Goal: Task Accomplishment & Management: Complete application form

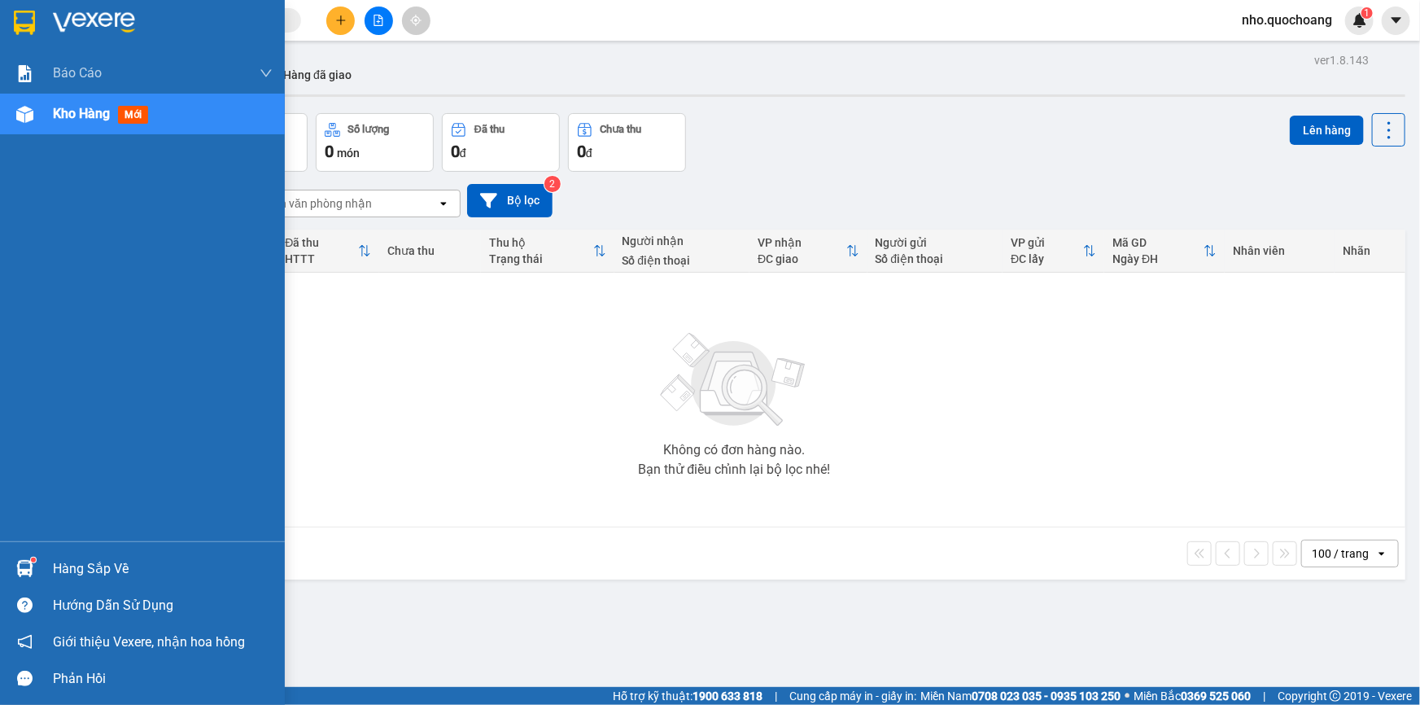
click at [92, 553] on div "Hàng sắp về" at bounding box center [142, 568] width 285 height 37
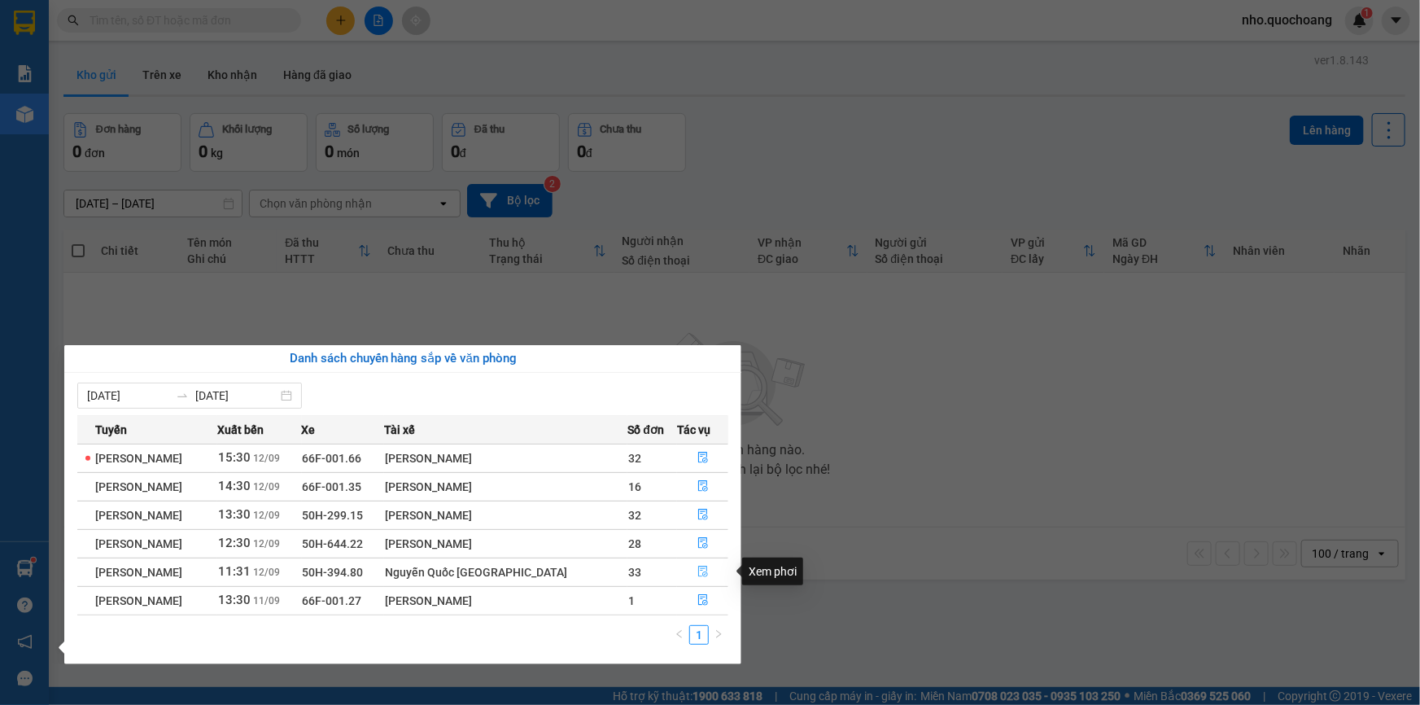
click at [705, 578] on button "button" at bounding box center [703, 572] width 50 height 26
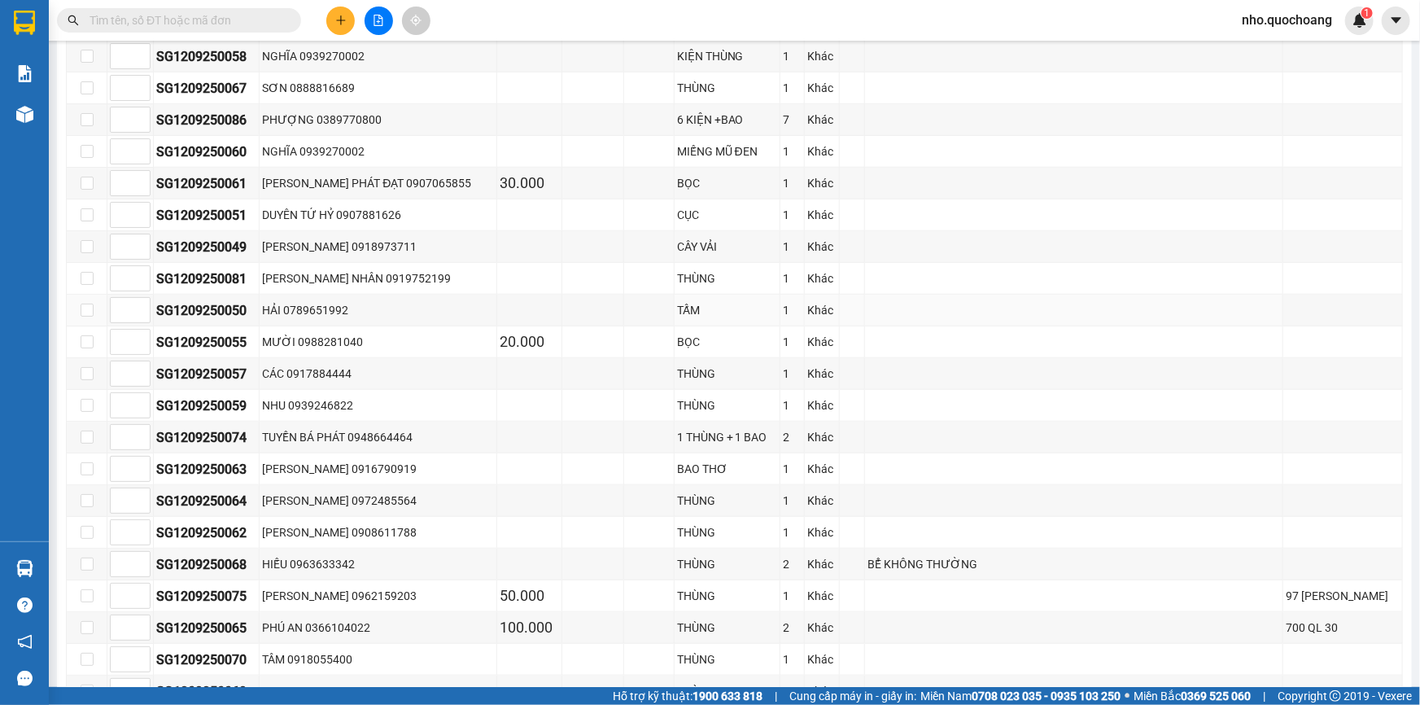
scroll to position [665, 0]
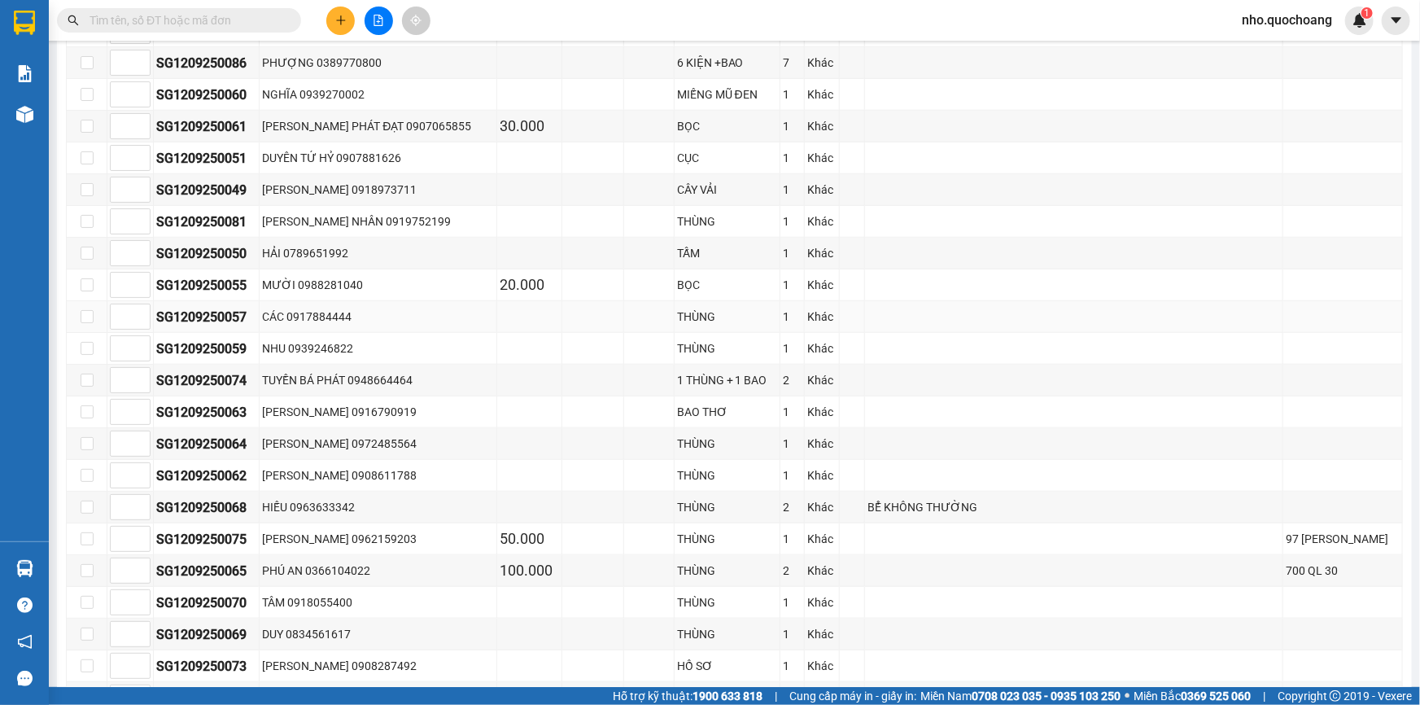
click at [336, 323] on td "CÁC 0917884444" at bounding box center [379, 317] width 238 height 32
click at [312, 322] on td "CÁC 0917884444" at bounding box center [379, 317] width 238 height 32
click at [290, 312] on div "CÁC 0917884444" at bounding box center [378, 317] width 232 height 18
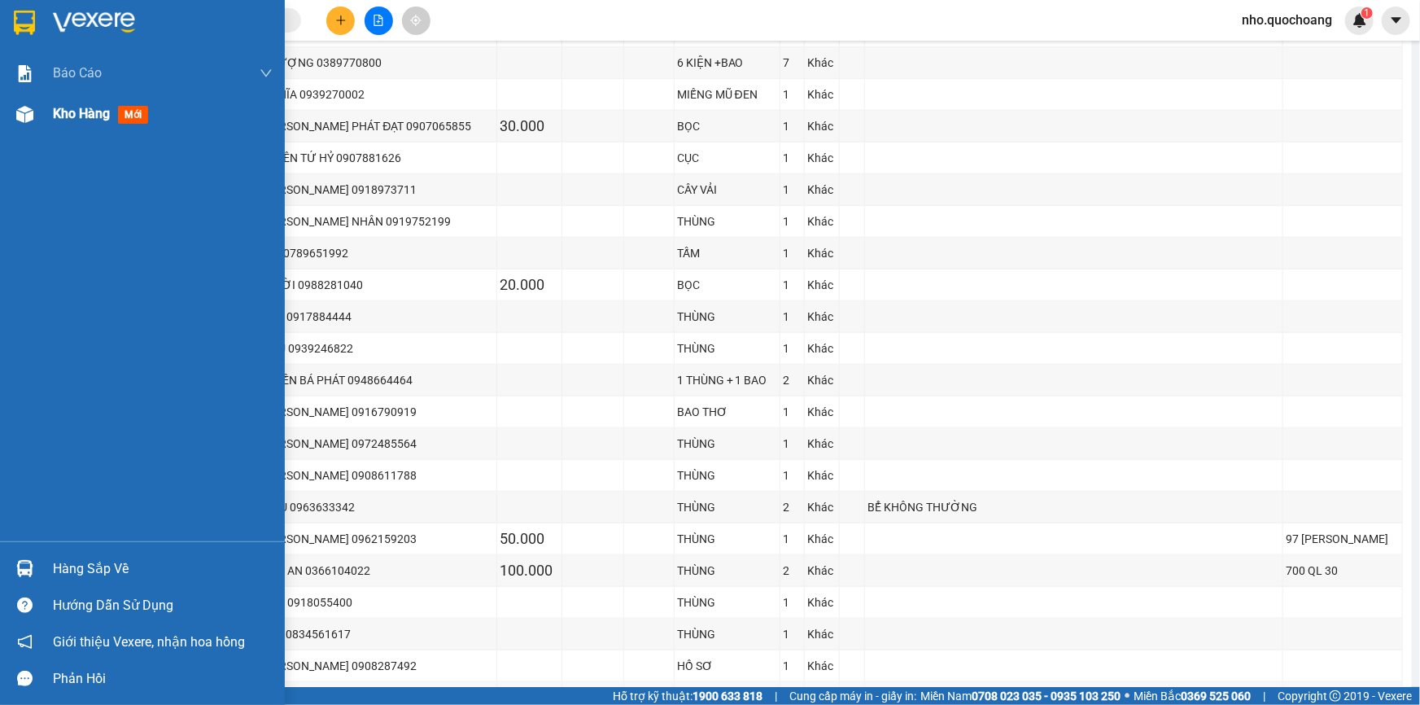
drag, startPoint x: 54, startPoint y: 108, endPoint x: 179, endPoint y: 16, distance: 155.4
click at [59, 103] on div "Kho hàng mới" at bounding box center [104, 113] width 102 height 20
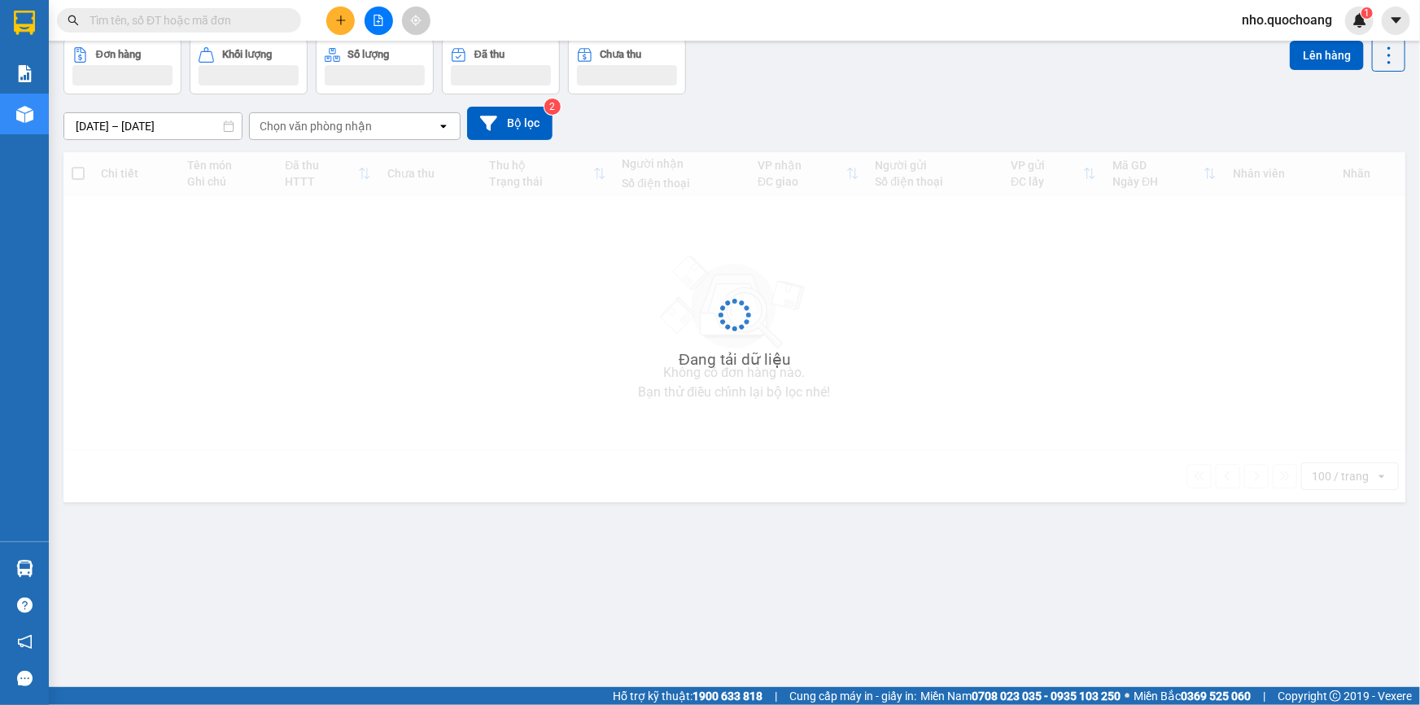
scroll to position [74, 0]
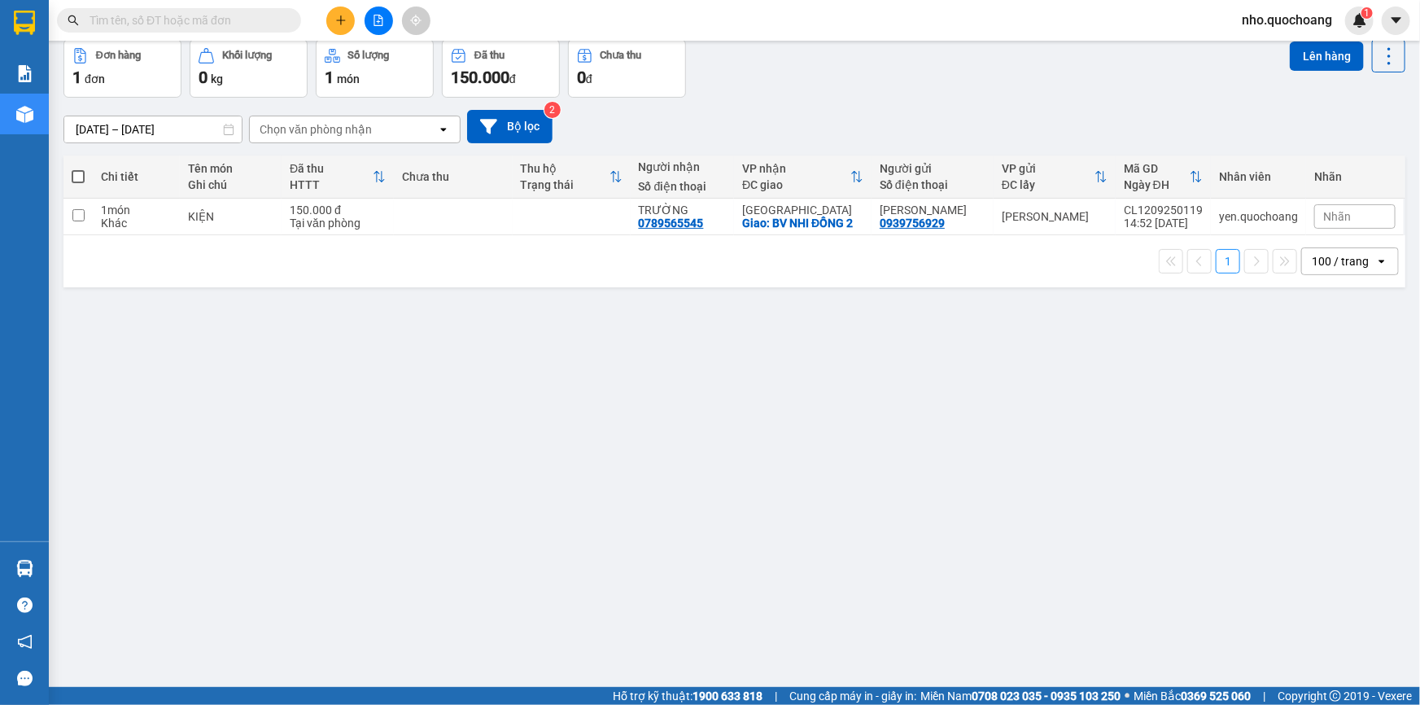
click at [222, 28] on input "text" at bounding box center [185, 20] width 192 height 18
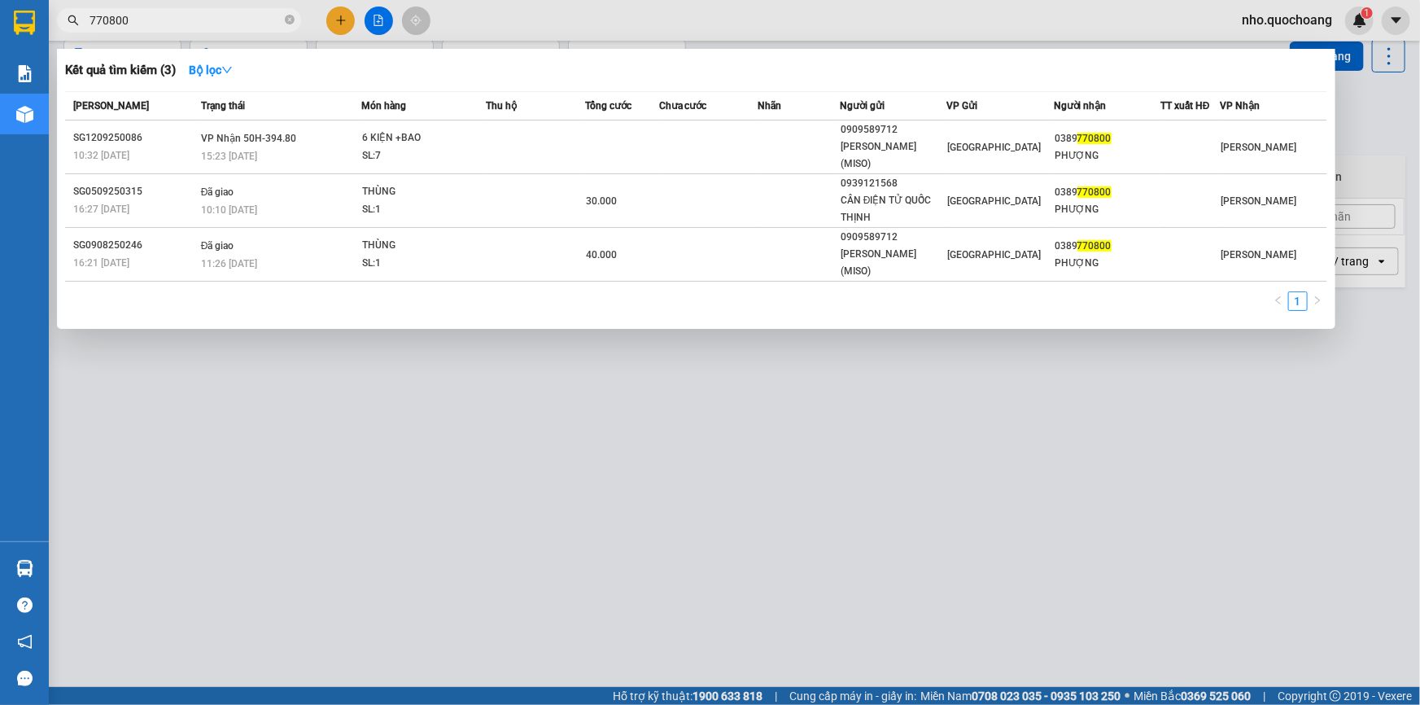
type input "770800"
click at [548, 330] on div at bounding box center [710, 352] width 1420 height 705
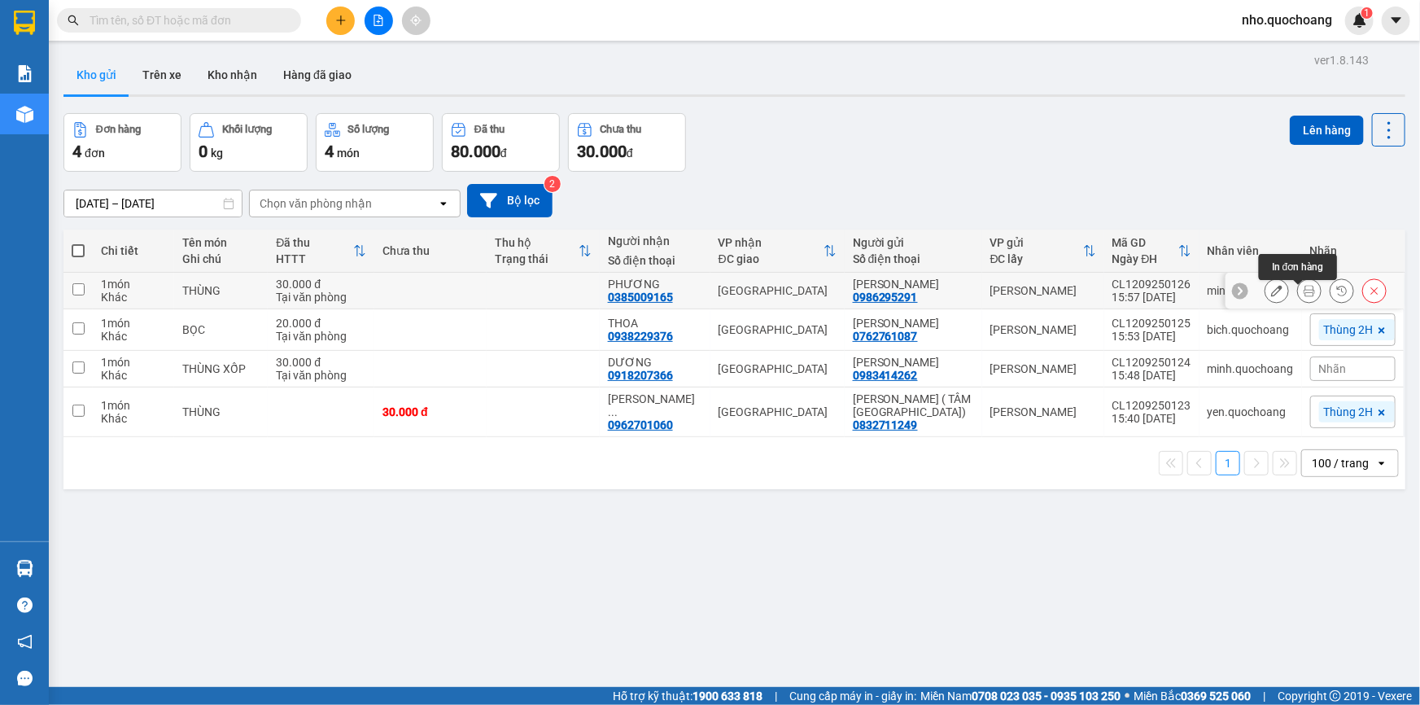
click at [1305, 295] on button at bounding box center [1309, 291] width 23 height 28
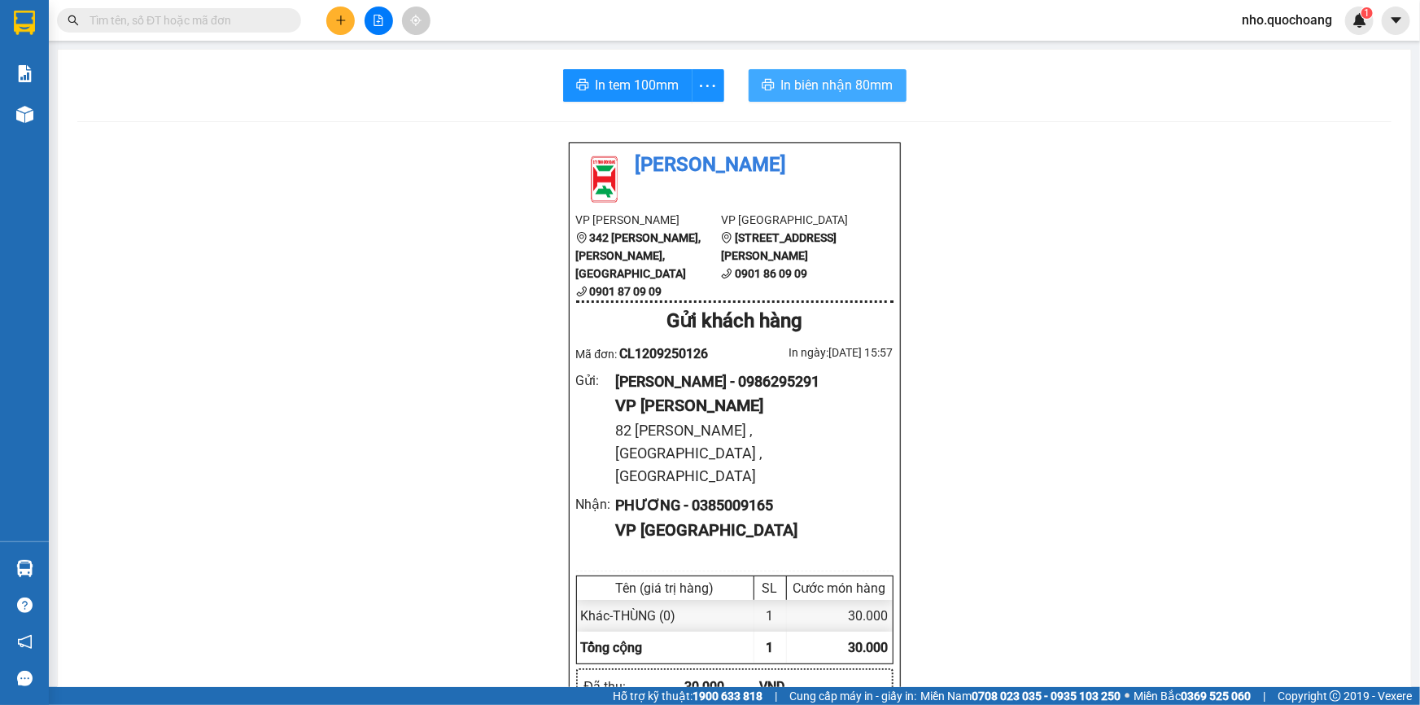
click at [849, 81] on span "In biên nhận 80mm" at bounding box center [837, 85] width 112 height 20
click at [598, 79] on span "In tem 100mm" at bounding box center [638, 85] width 84 height 20
click at [625, 89] on span "In tem 100mm" at bounding box center [638, 85] width 84 height 20
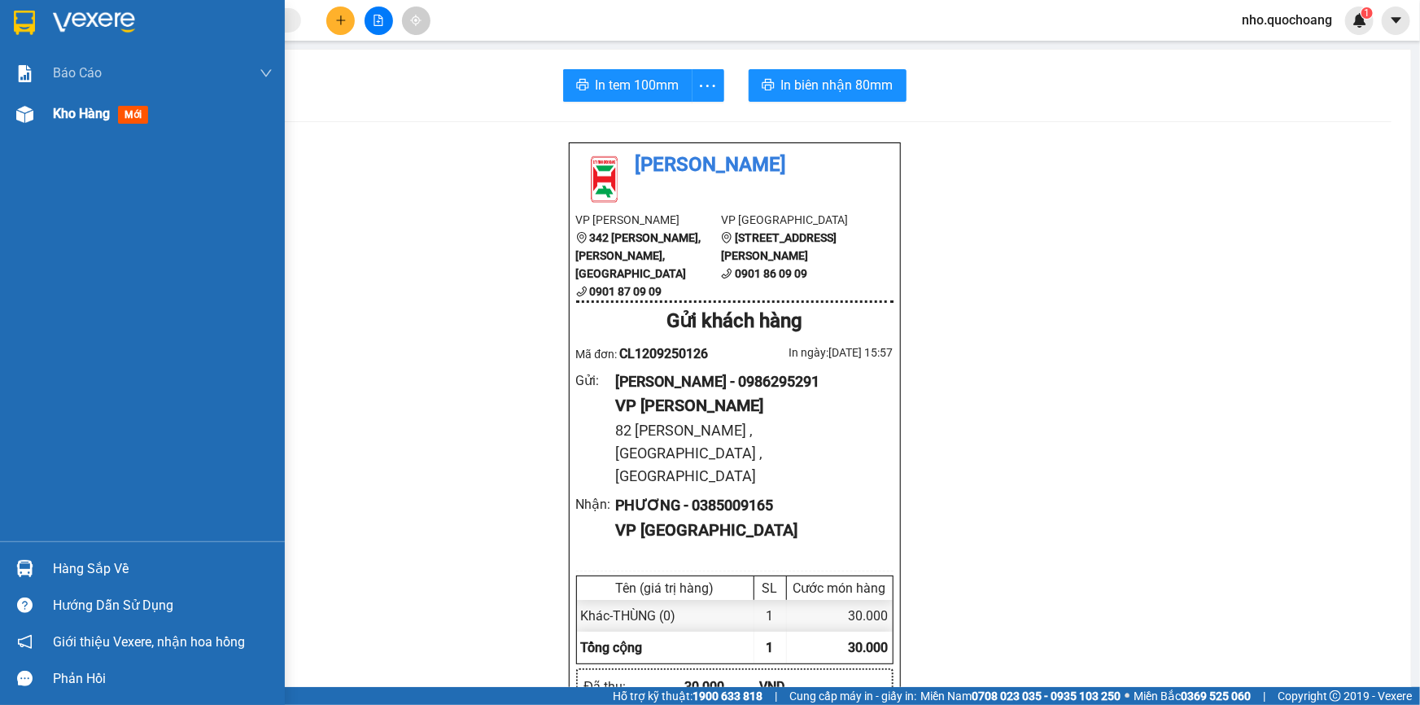
click at [68, 117] on span "Kho hàng" at bounding box center [81, 113] width 57 height 15
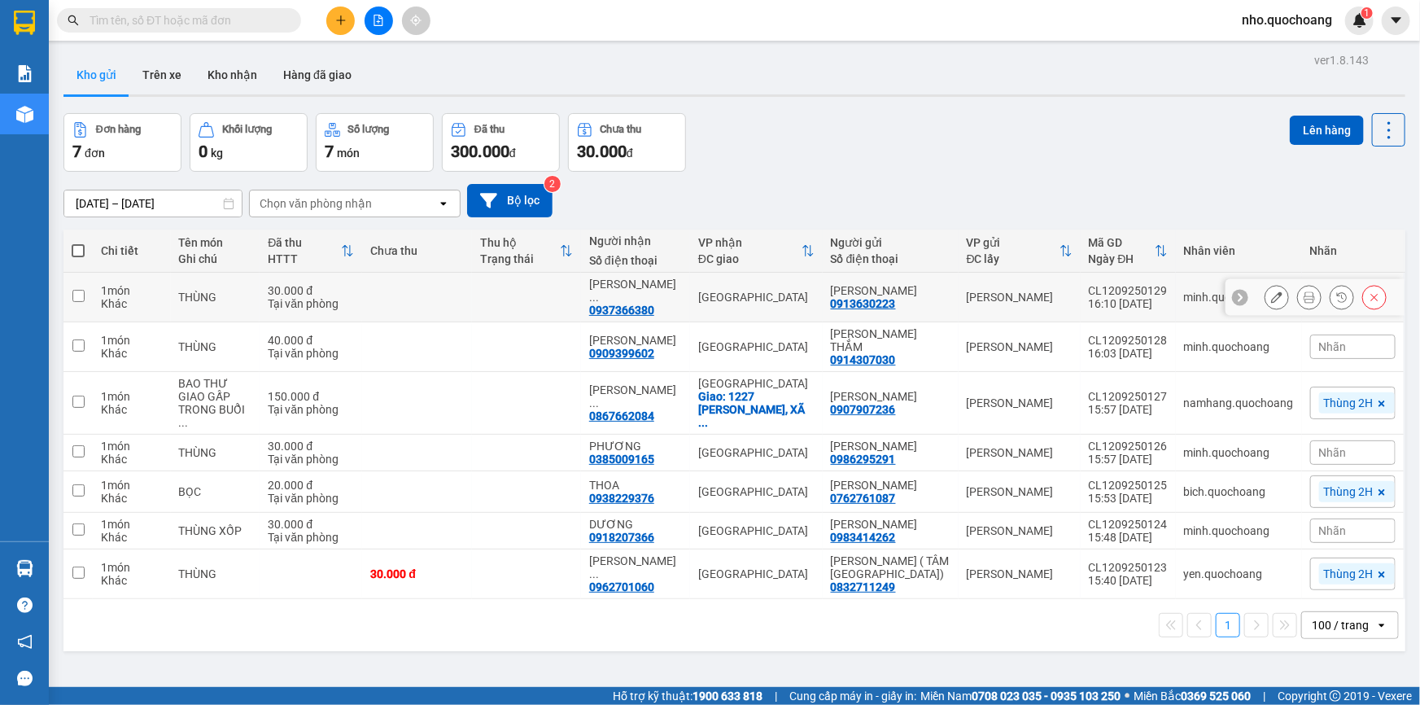
drag, startPoint x: 851, startPoint y: 279, endPoint x: 890, endPoint y: 294, distance: 41.7
click at [890, 294] on td "[PERSON_NAME] 0913630223" at bounding box center [890, 298] width 136 height 50
checkbox input "true"
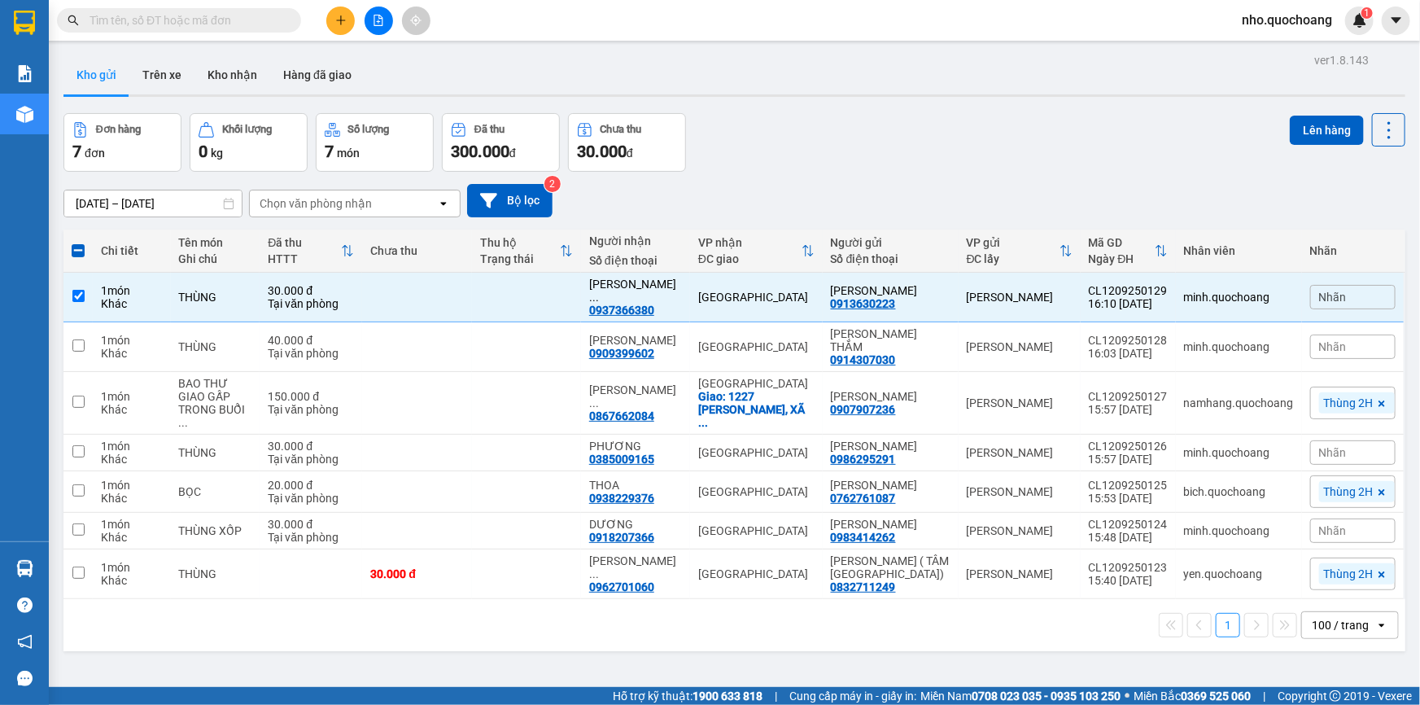
click at [191, 26] on input "text" at bounding box center [185, 20] width 192 height 18
paste input "[PERSON_NAME]"
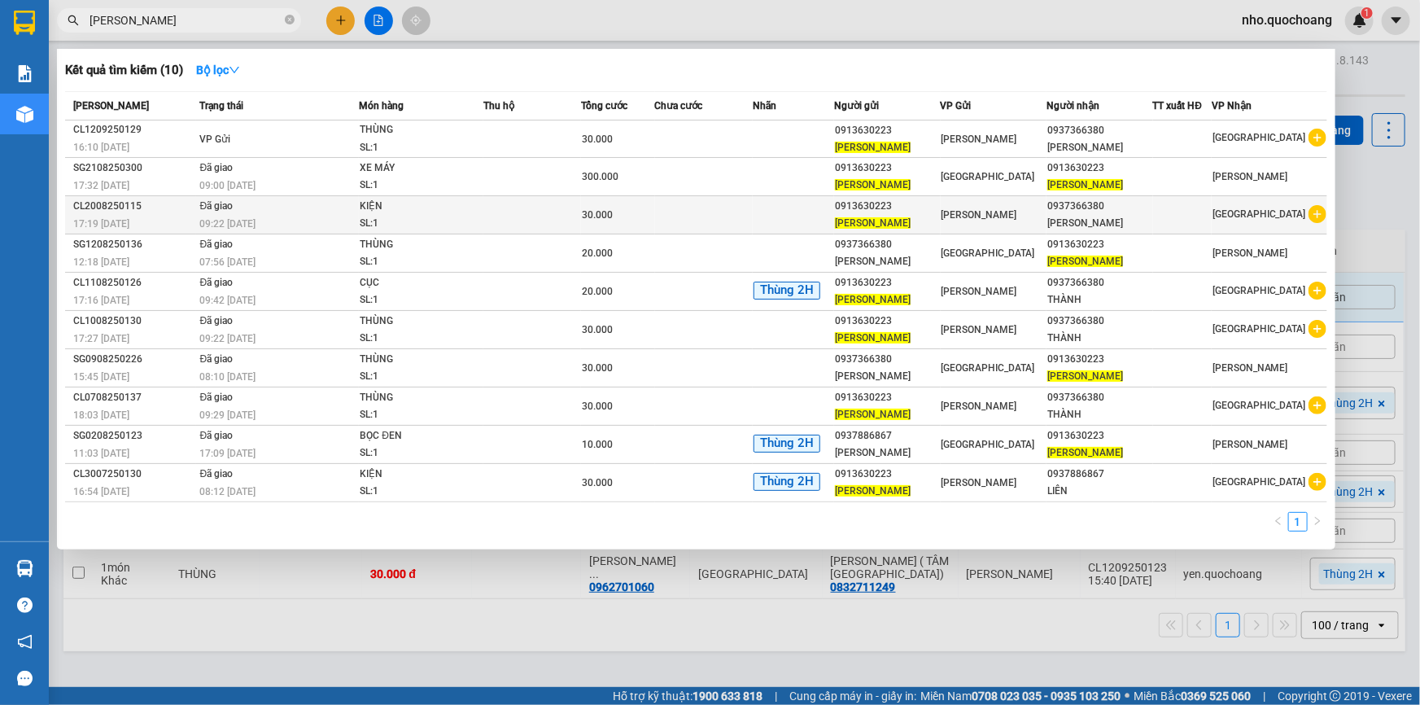
type input "[PERSON_NAME]"
click at [456, 224] on div "SL: 1" at bounding box center [421, 224] width 122 height 18
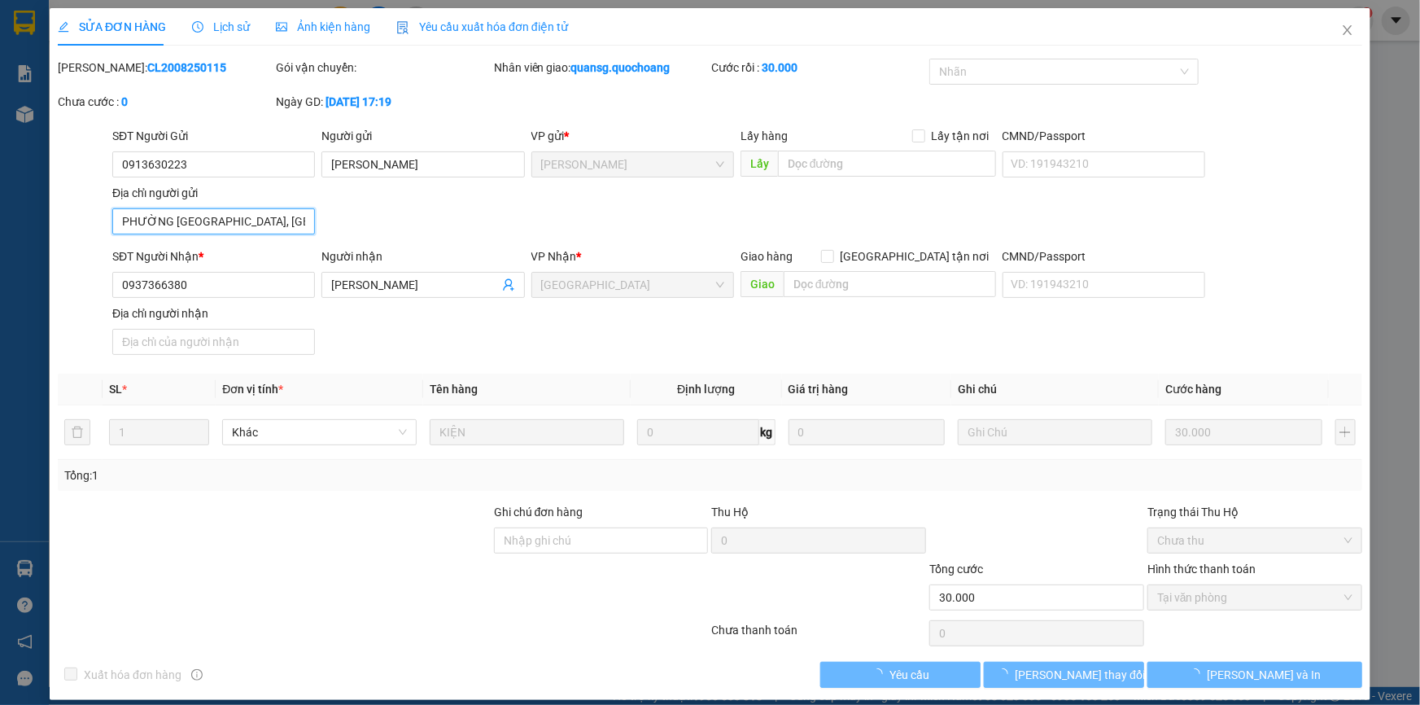
click at [266, 224] on input "PHƯỜNG [GEOGRAPHIC_DATA], [GEOGRAPHIC_DATA]" at bounding box center [213, 221] width 203 height 26
click at [1341, 36] on icon "close" at bounding box center [1347, 30] width 13 height 13
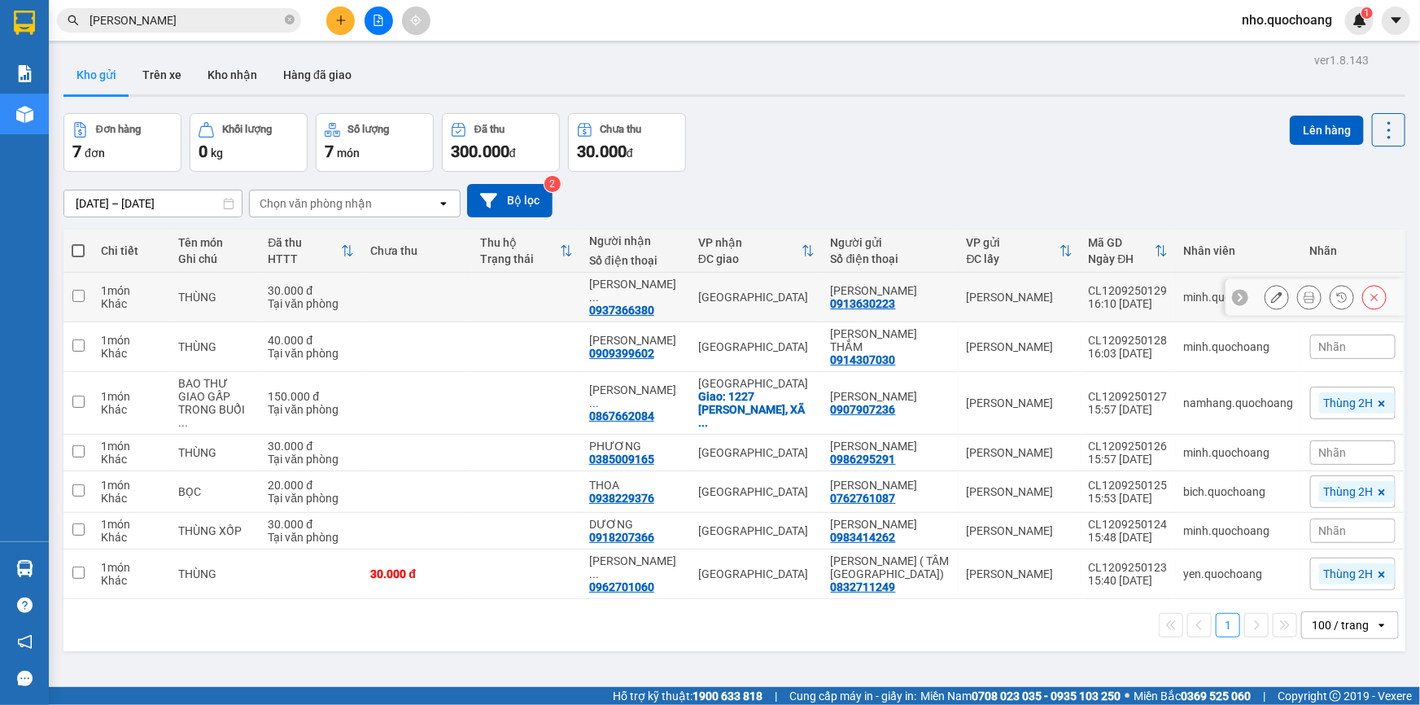
click at [1271, 297] on icon at bounding box center [1276, 296] width 11 height 11
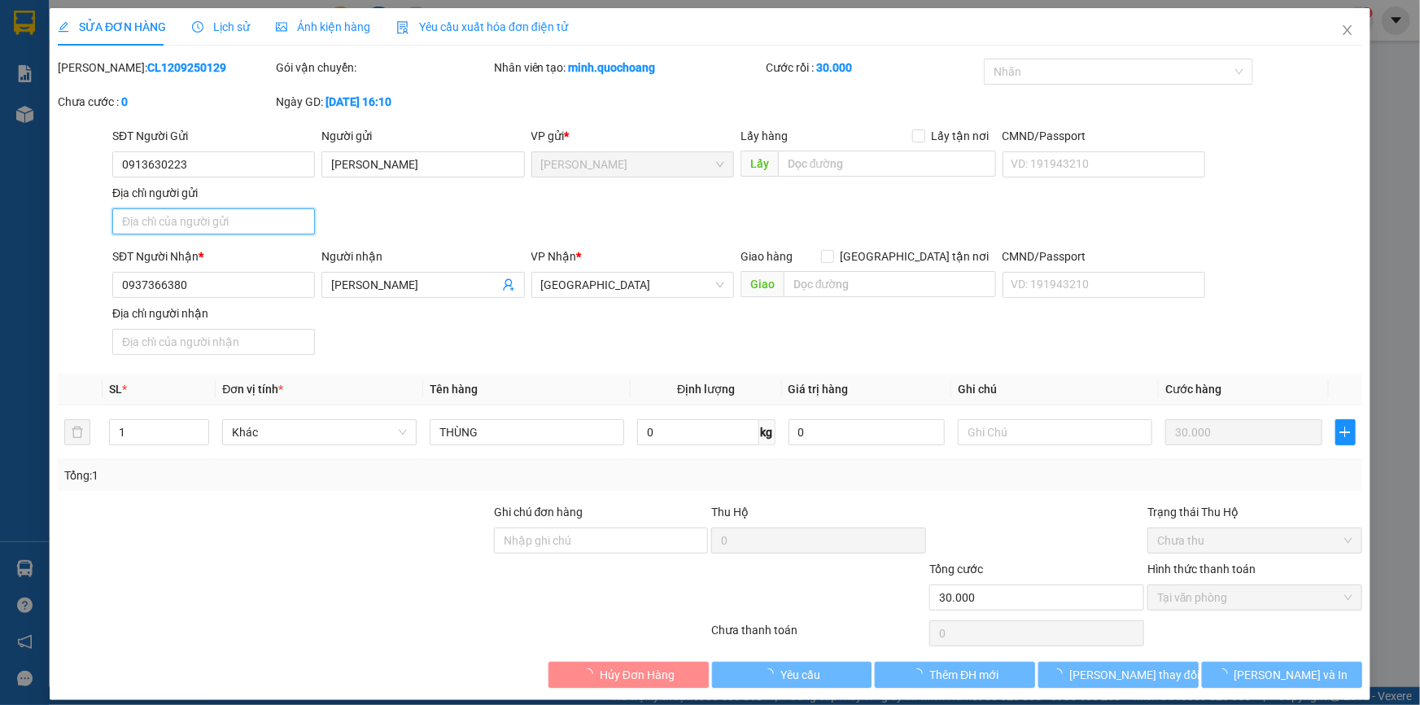
click at [240, 225] on input "Địa chỉ người gửi" at bounding box center [213, 221] width 203 height 26
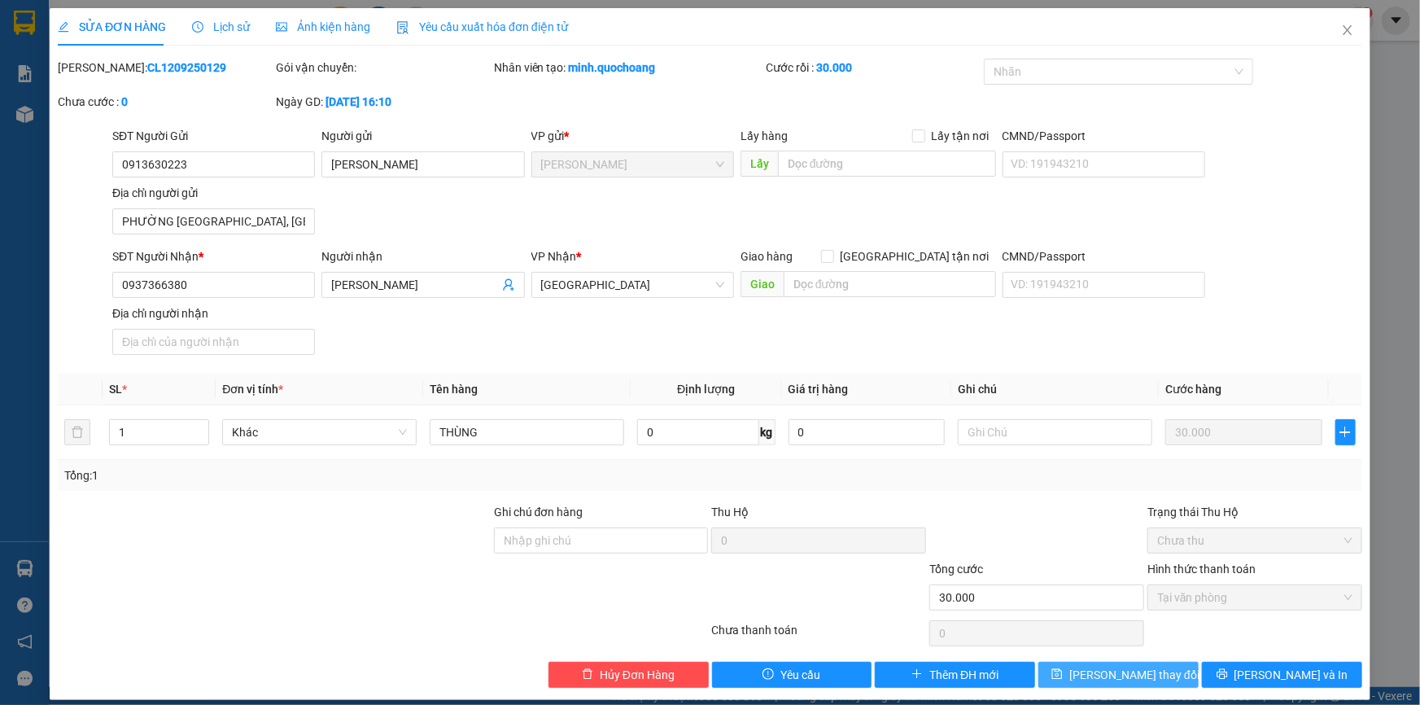
click at [1141, 670] on span "[PERSON_NAME] thay đổi" at bounding box center [1134, 674] width 130 height 18
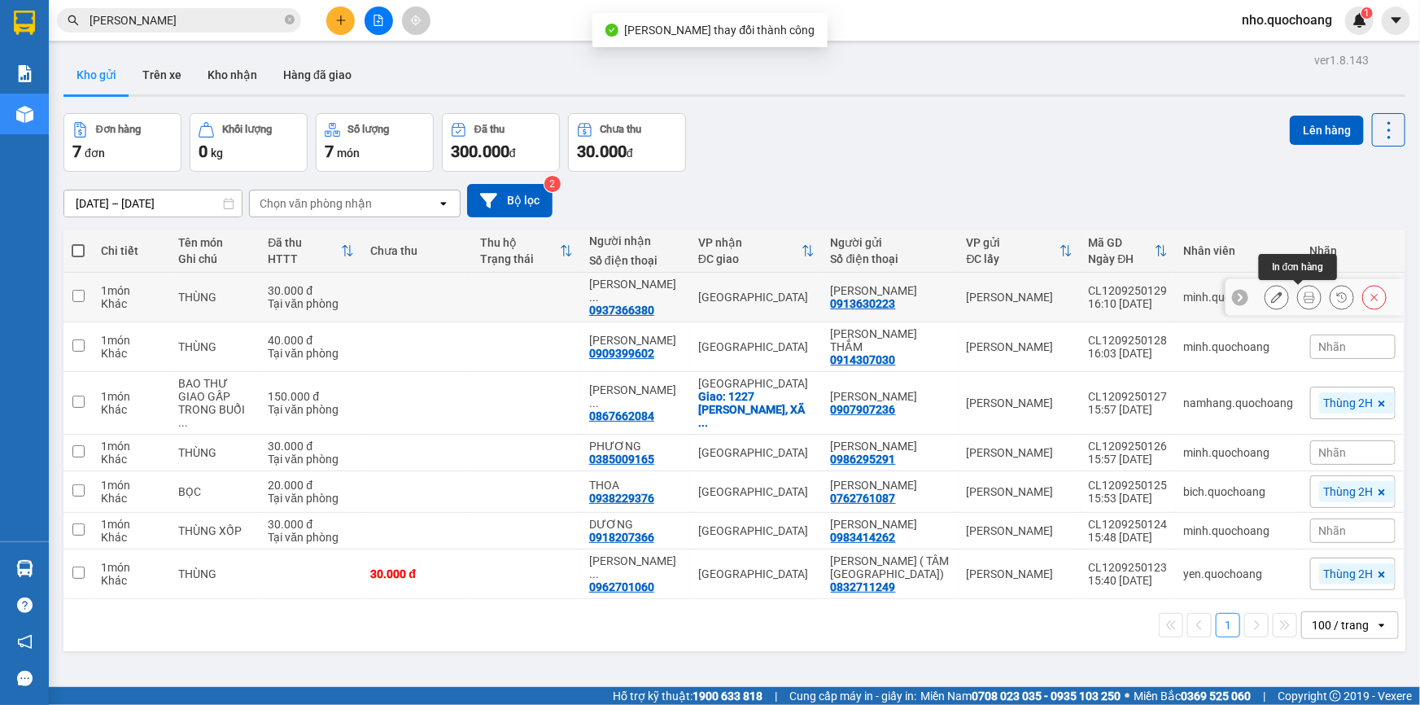
click at [1303, 293] on icon at bounding box center [1308, 296] width 11 height 11
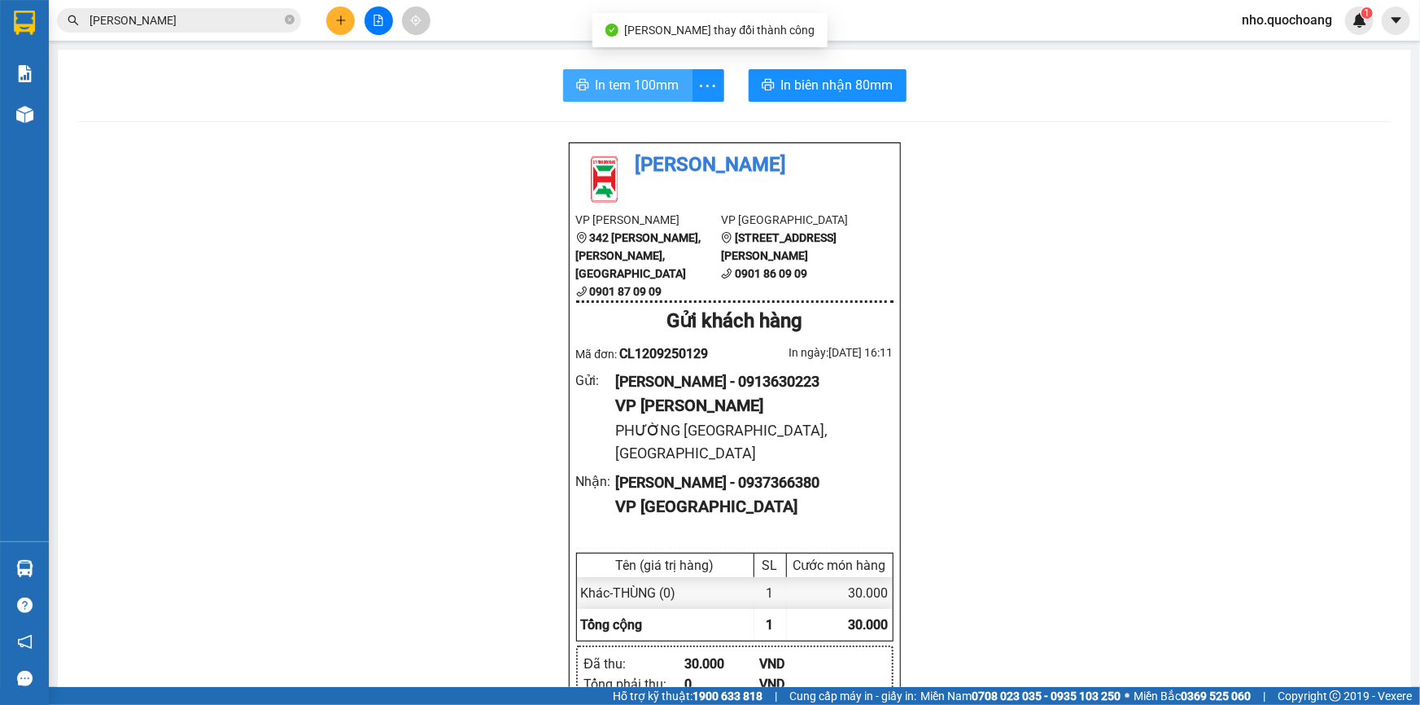
click at [616, 75] on span "In tem 100mm" at bounding box center [638, 85] width 84 height 20
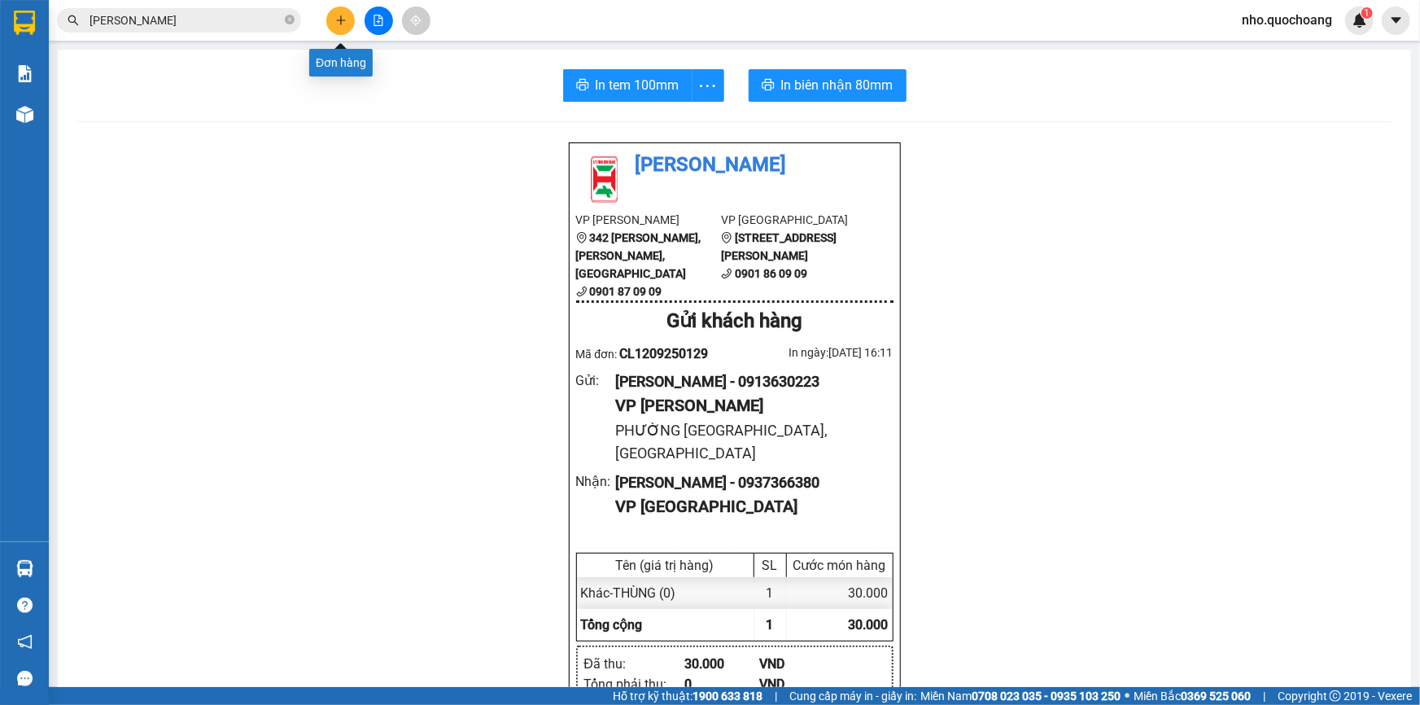
click at [343, 25] on icon "plus" at bounding box center [340, 20] width 11 height 11
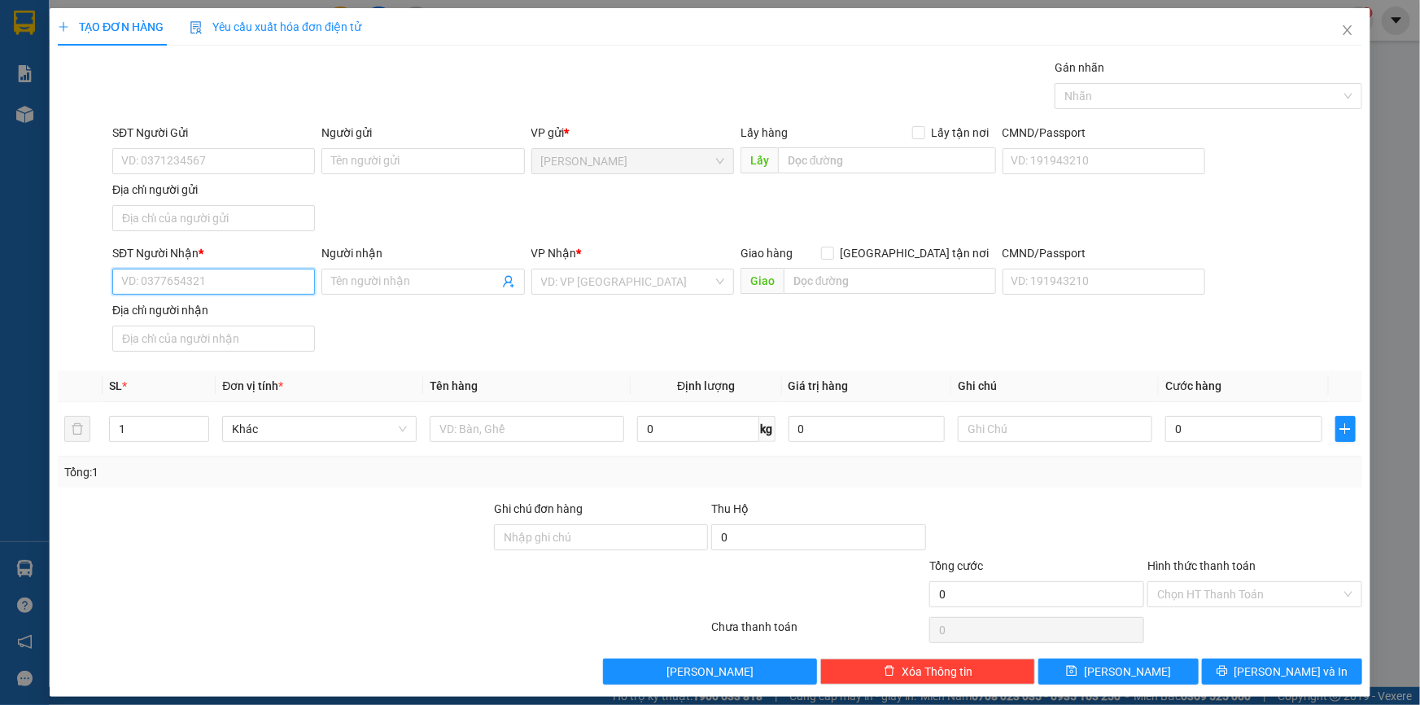
click at [199, 271] on input "SĐT Người Nhận *" at bounding box center [213, 281] width 203 height 26
type input "0903723634"
click at [212, 323] on div "0903723634 - HIỆP" at bounding box center [211, 313] width 201 height 26
type input "HIỆP"
type input "0903723634"
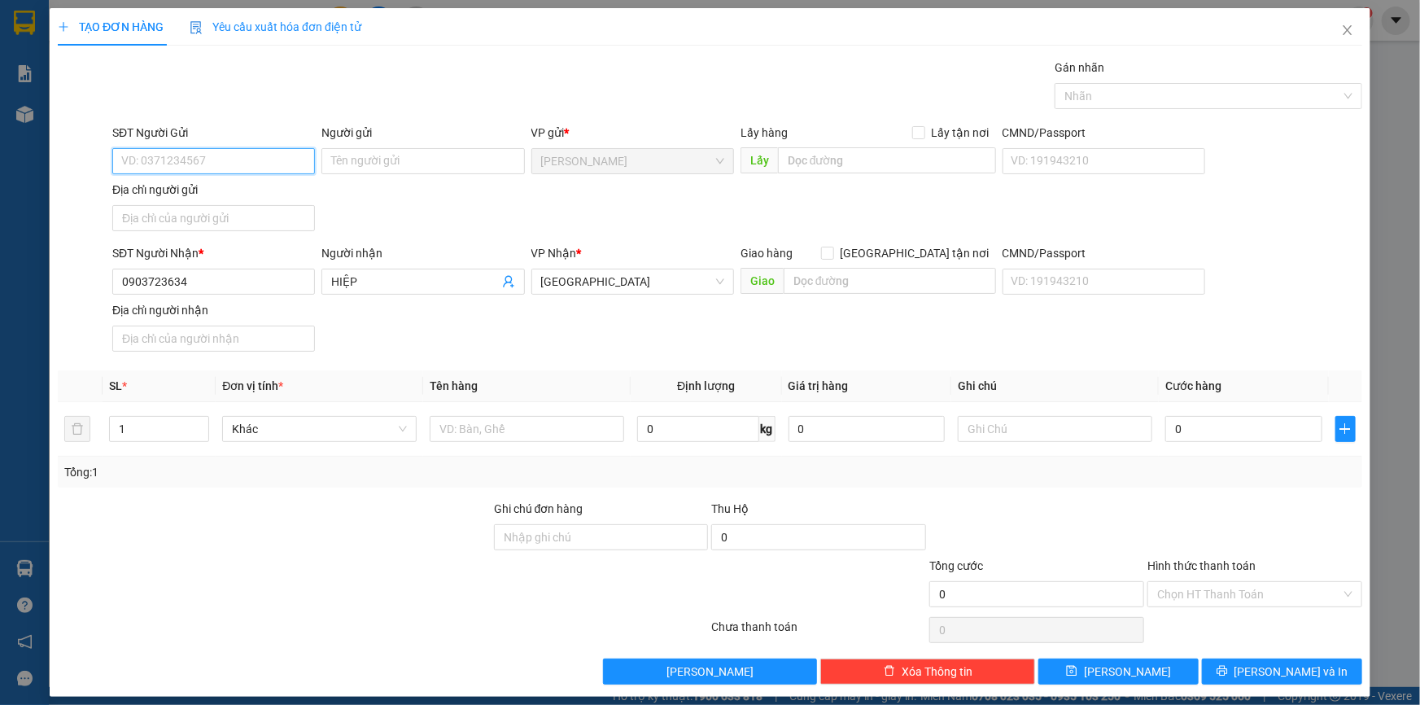
click at [227, 168] on input "SĐT Người Gửi" at bounding box center [213, 161] width 203 height 26
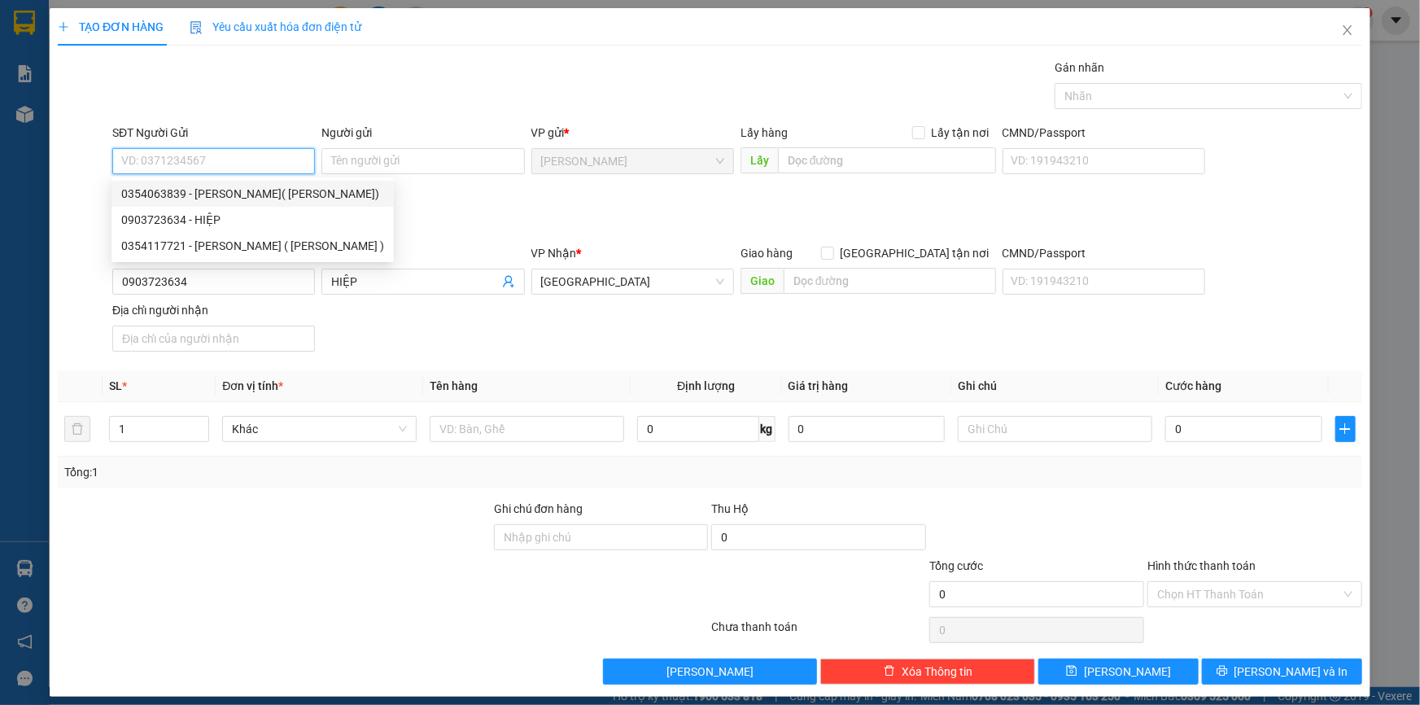
click at [252, 189] on div "0354063839 - [PERSON_NAME]( [PERSON_NAME])" at bounding box center [252, 194] width 263 height 18
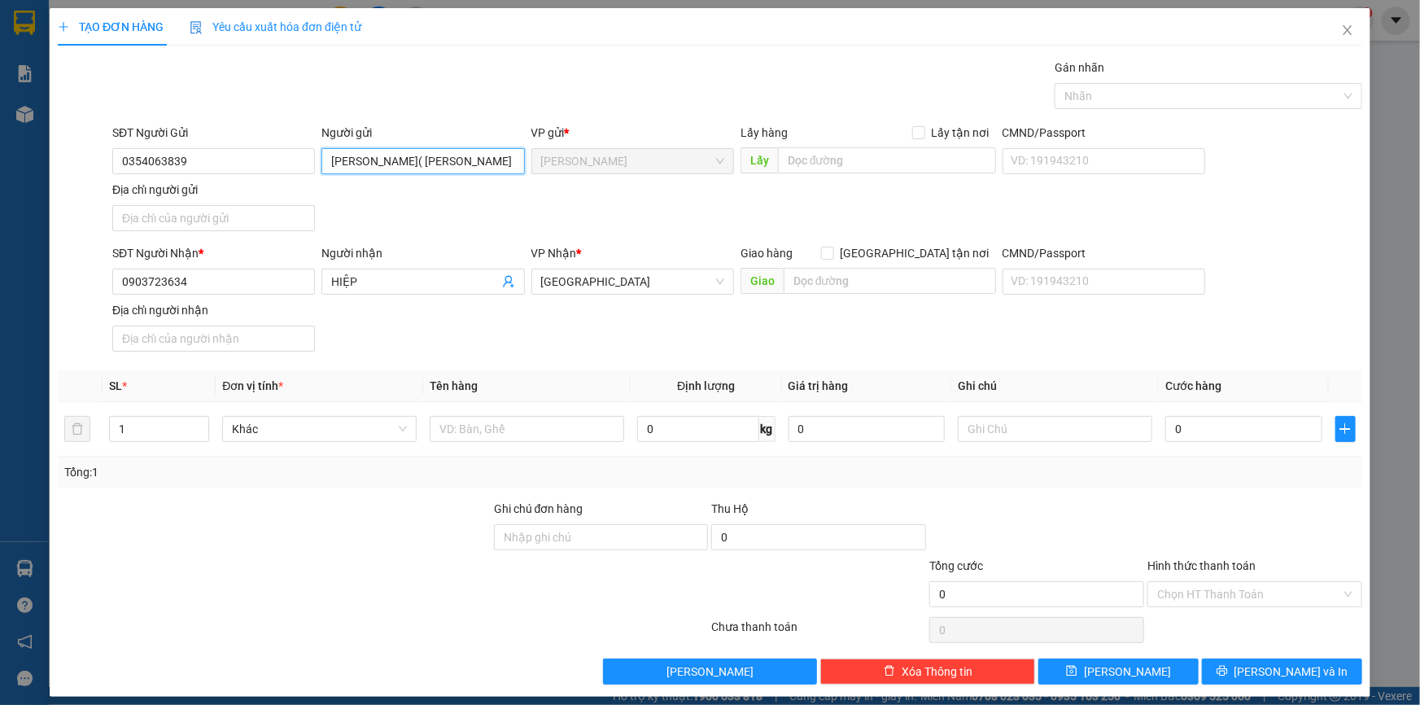
click at [402, 150] on input "[PERSON_NAME]( [PERSON_NAME])" at bounding box center [422, 161] width 203 height 26
click at [1341, 25] on icon "close" at bounding box center [1347, 30] width 13 height 13
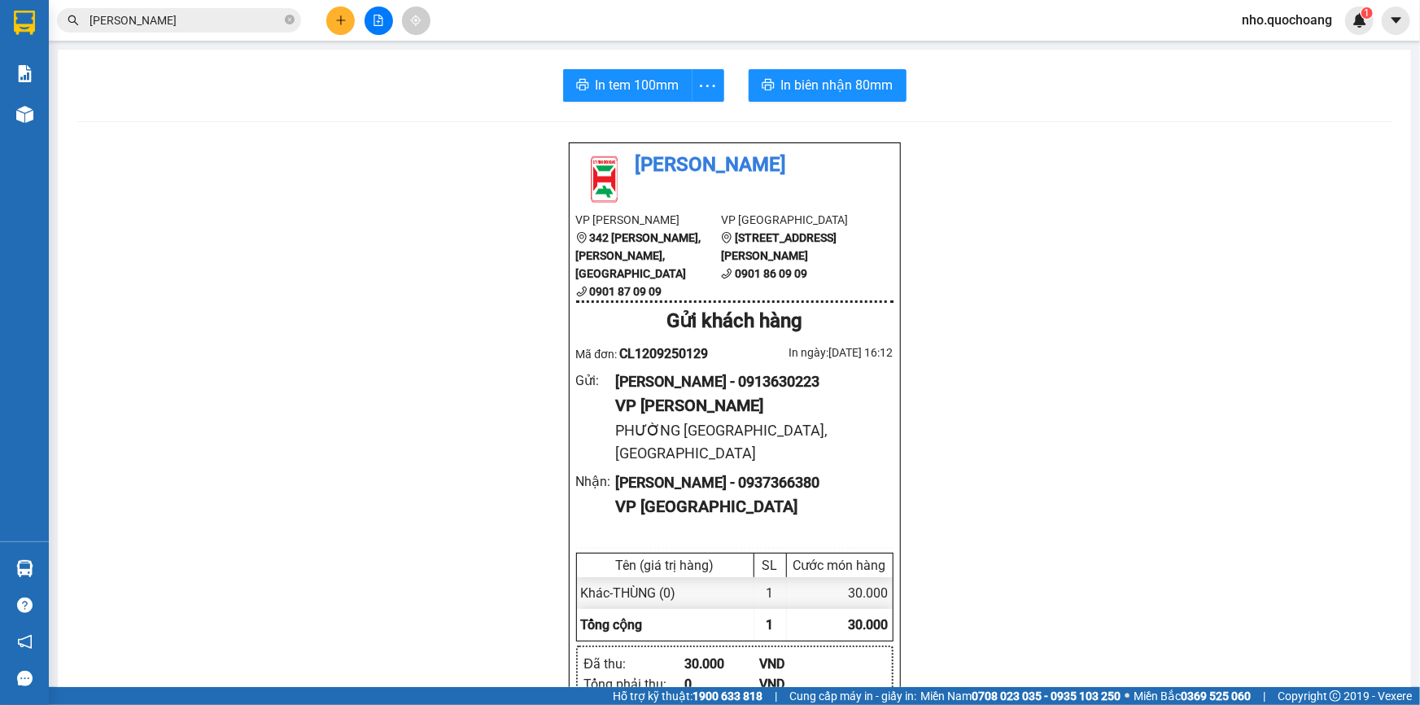
click at [261, 11] on input "[PERSON_NAME]" at bounding box center [185, 20] width 192 height 18
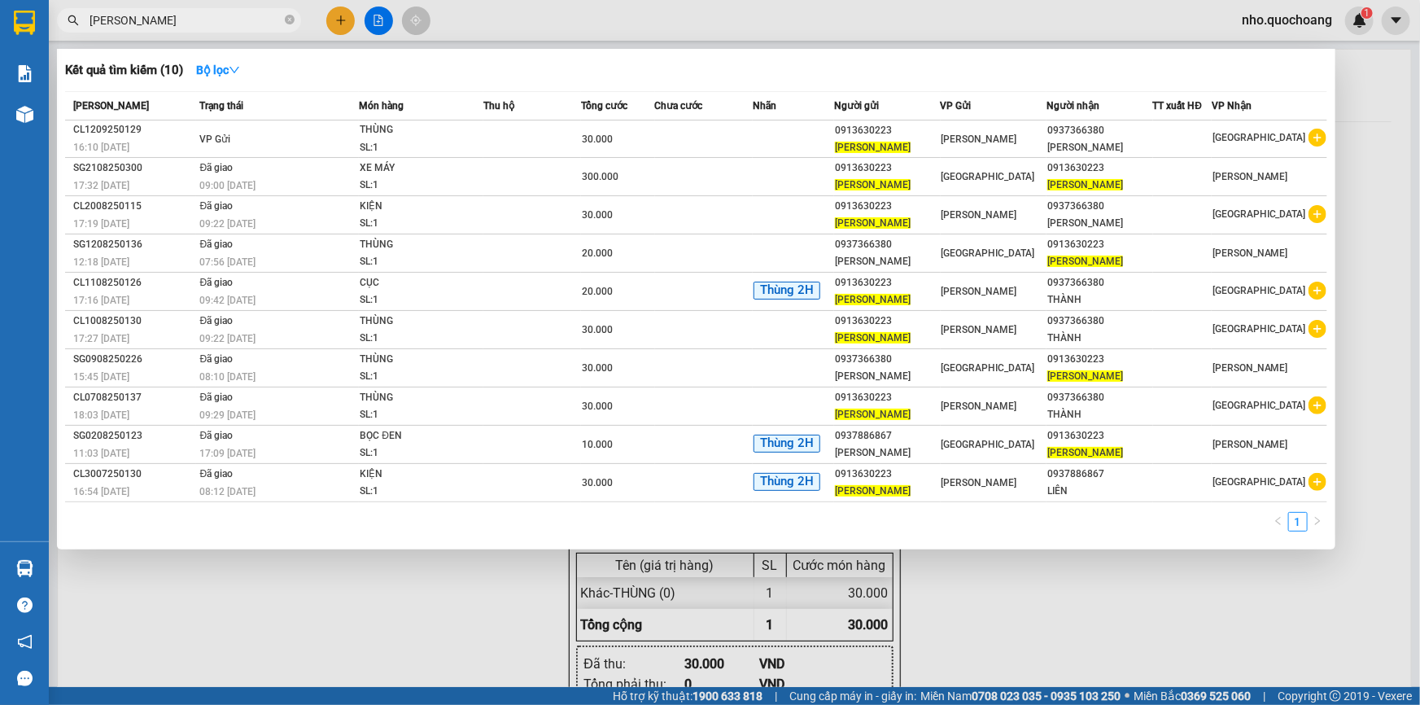
click at [247, 15] on input "[PERSON_NAME]" at bounding box center [185, 20] width 192 height 18
paste input "[PERSON_NAME]( [PERSON_NAME])"
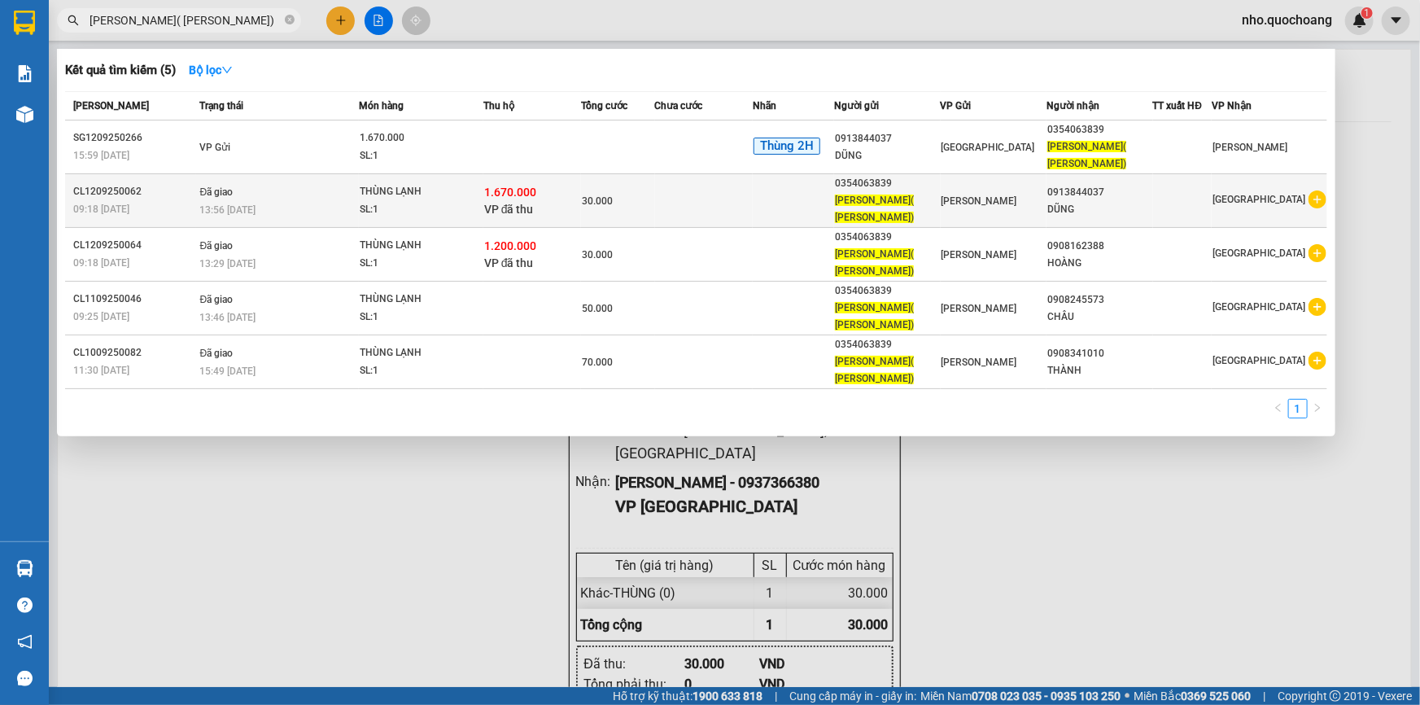
type input "[PERSON_NAME]( [PERSON_NAME])"
click at [389, 203] on div "SL: 1" at bounding box center [421, 210] width 122 height 18
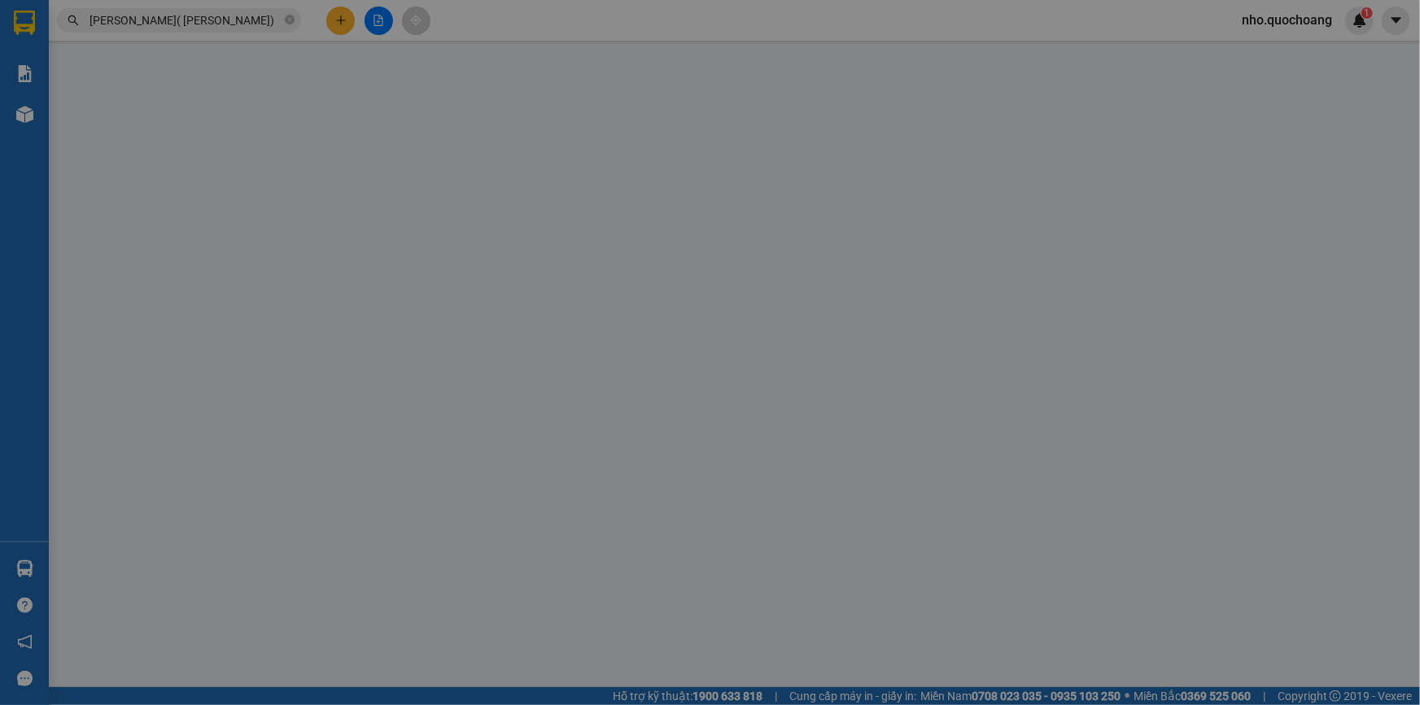
type input "0354063839"
type input "[PERSON_NAME]( [PERSON_NAME])"
type input "0913844037"
type input "DŨNG"
type input "1.670.000"
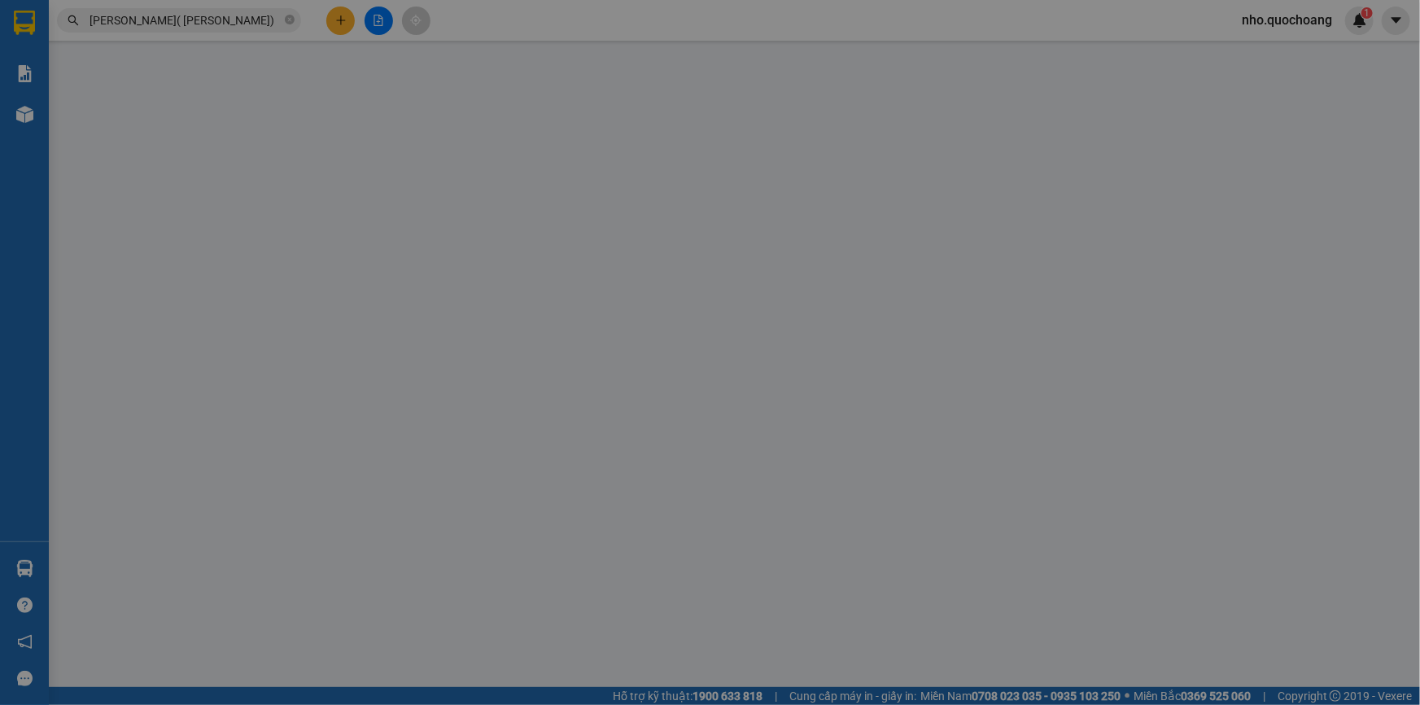
type input "30.000"
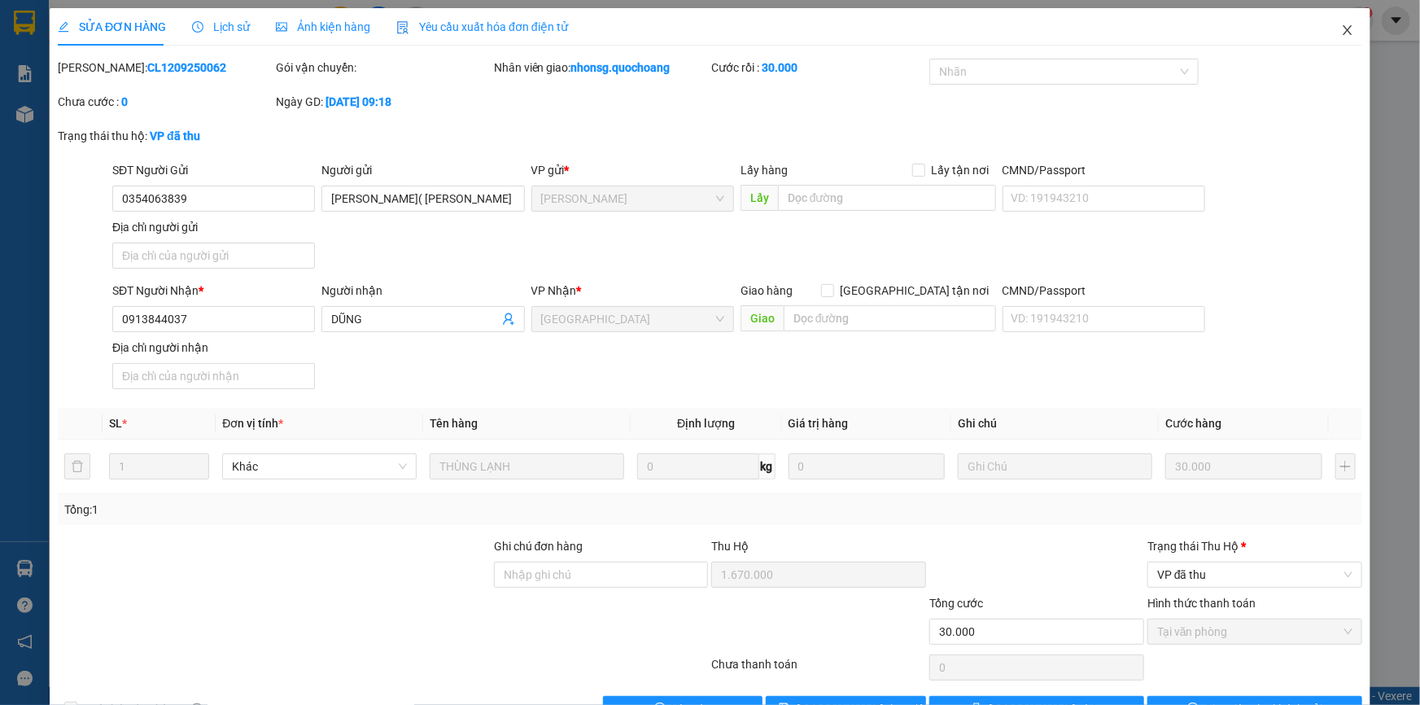
click at [1341, 28] on icon "close" at bounding box center [1347, 30] width 13 height 13
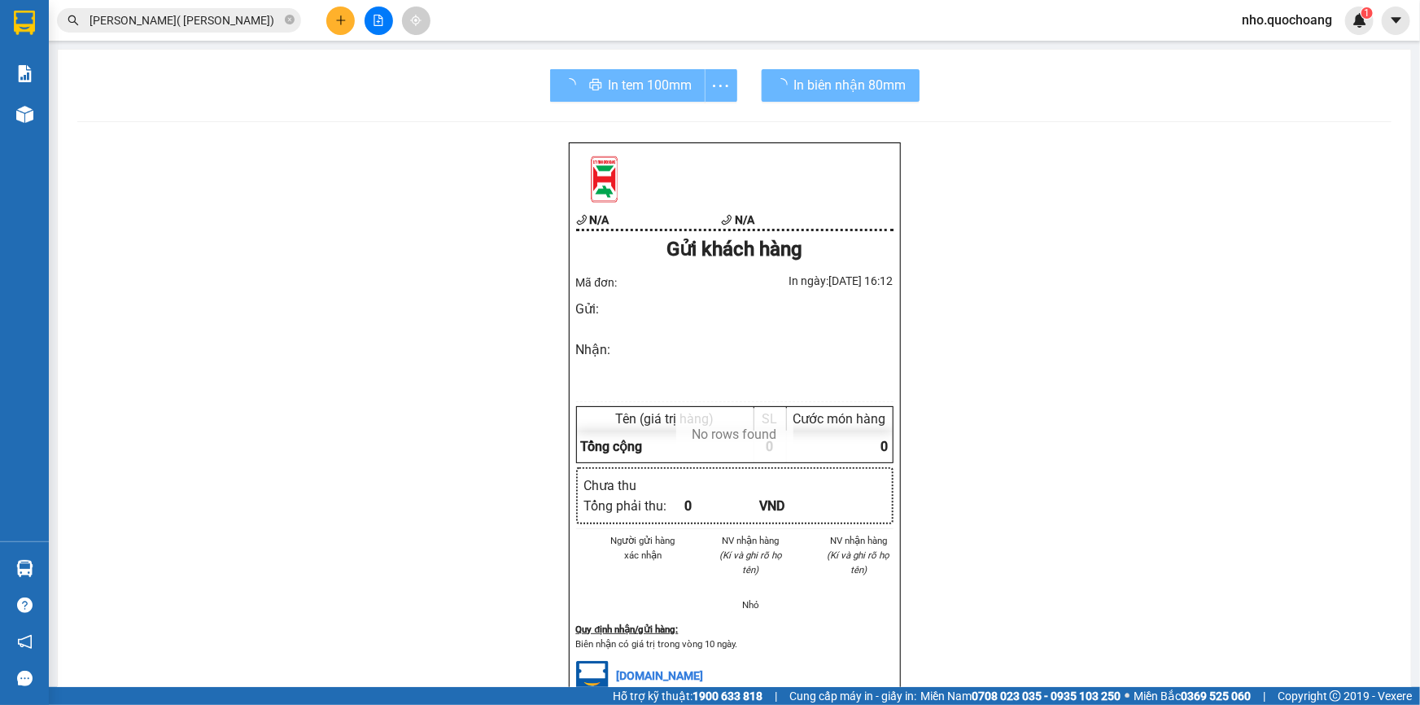
click at [269, 11] on input "[PERSON_NAME]( [PERSON_NAME])" at bounding box center [185, 20] width 192 height 18
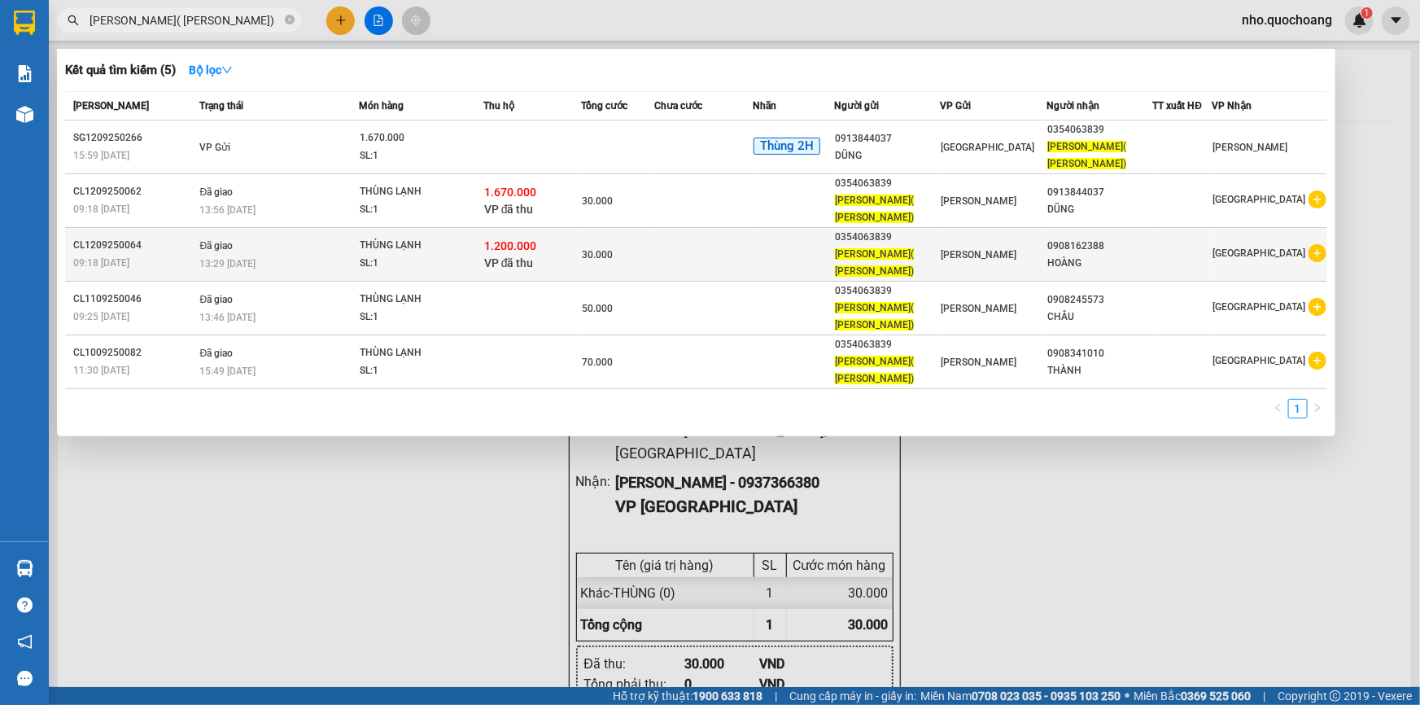
click at [599, 256] on span "30.000" at bounding box center [597, 254] width 31 height 11
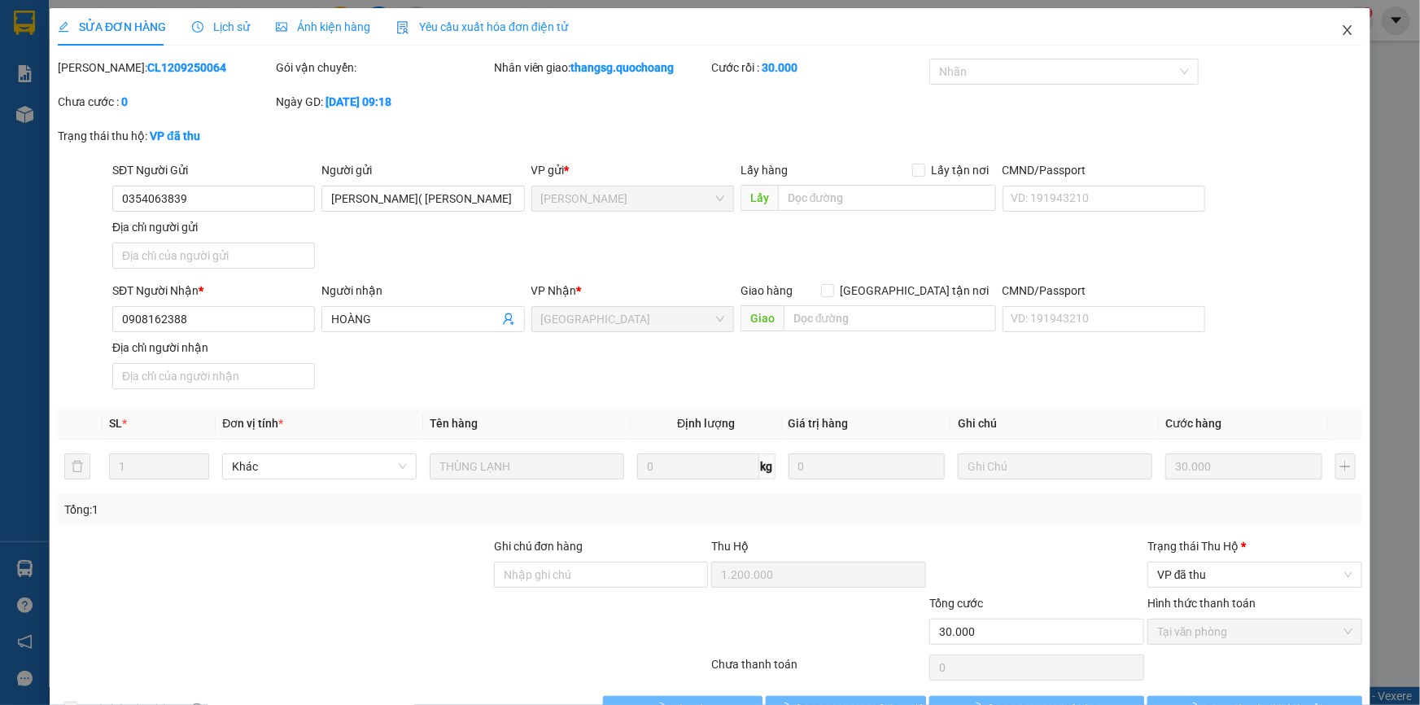
click at [1341, 29] on icon "close" at bounding box center [1347, 30] width 13 height 13
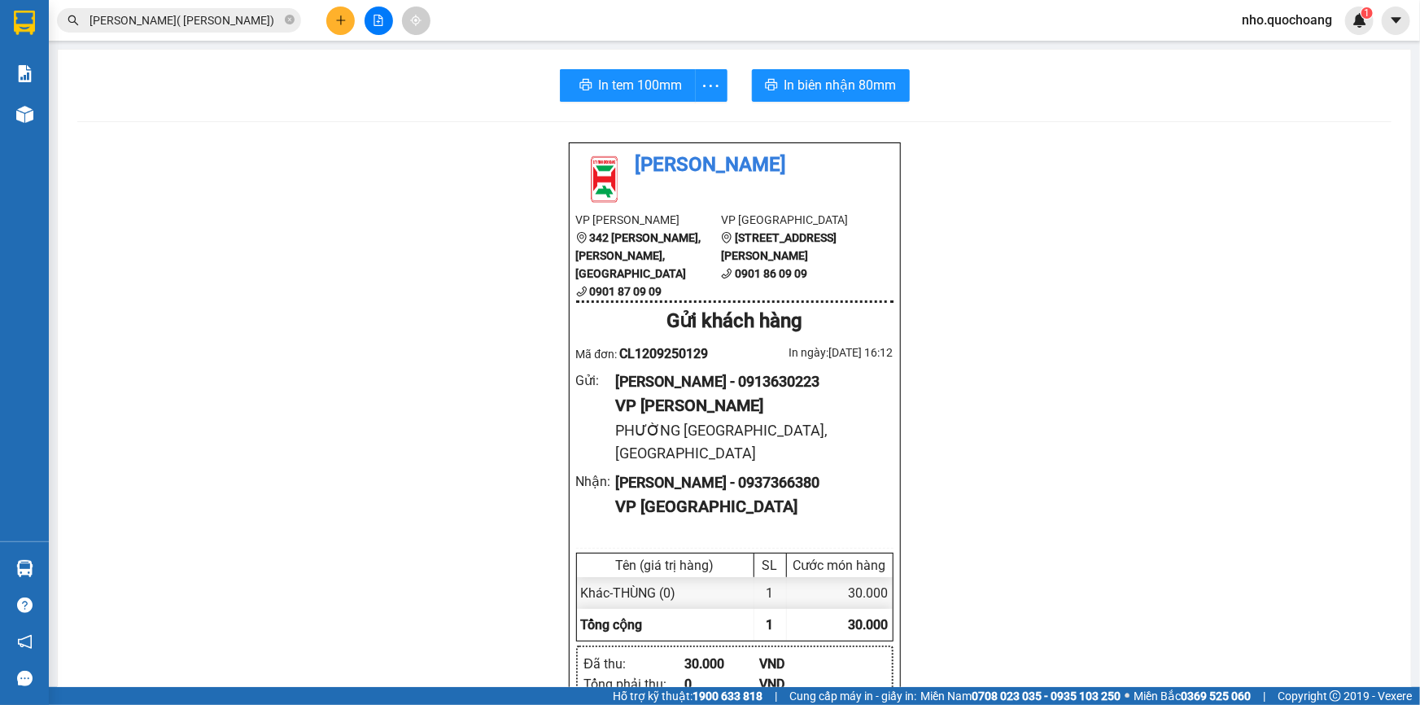
click at [253, 20] on input "[PERSON_NAME]( [PERSON_NAME])" at bounding box center [185, 20] width 192 height 18
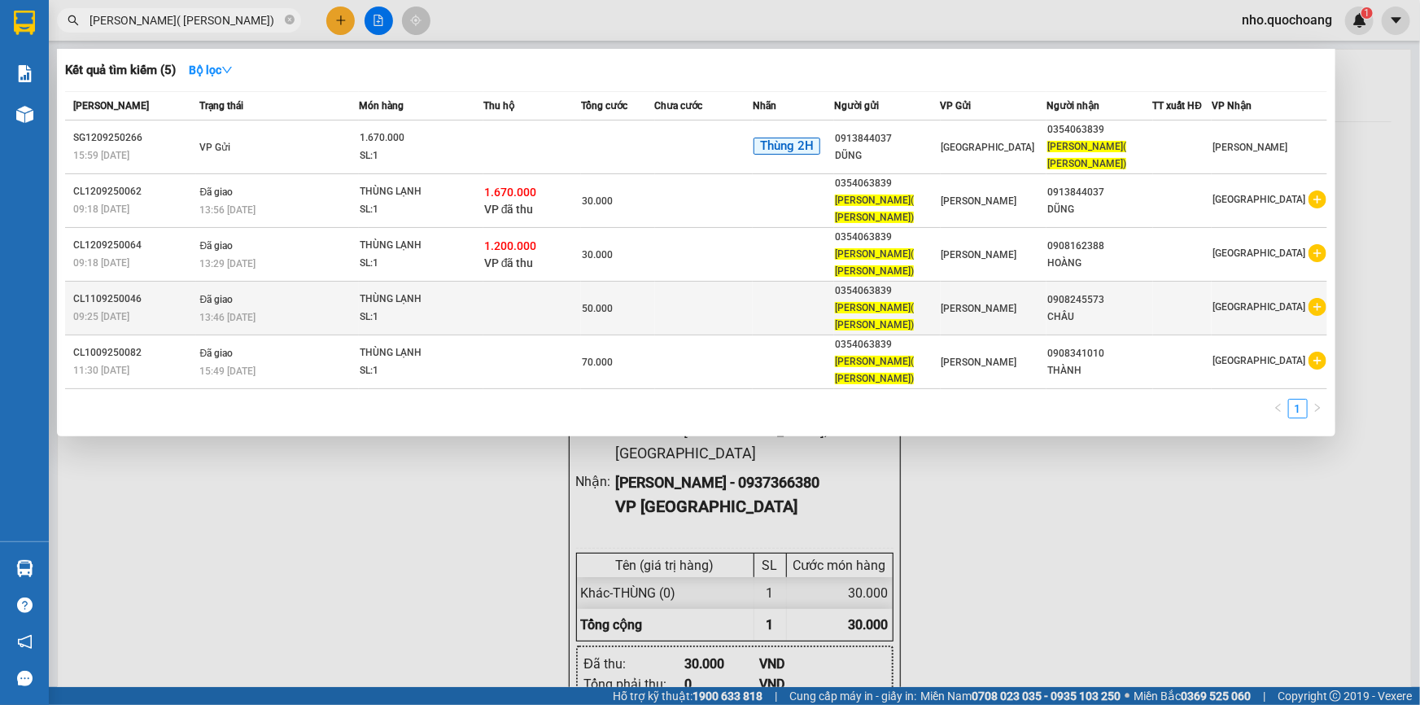
click at [357, 317] on div "13:46 [DATE]" at bounding box center [279, 317] width 159 height 18
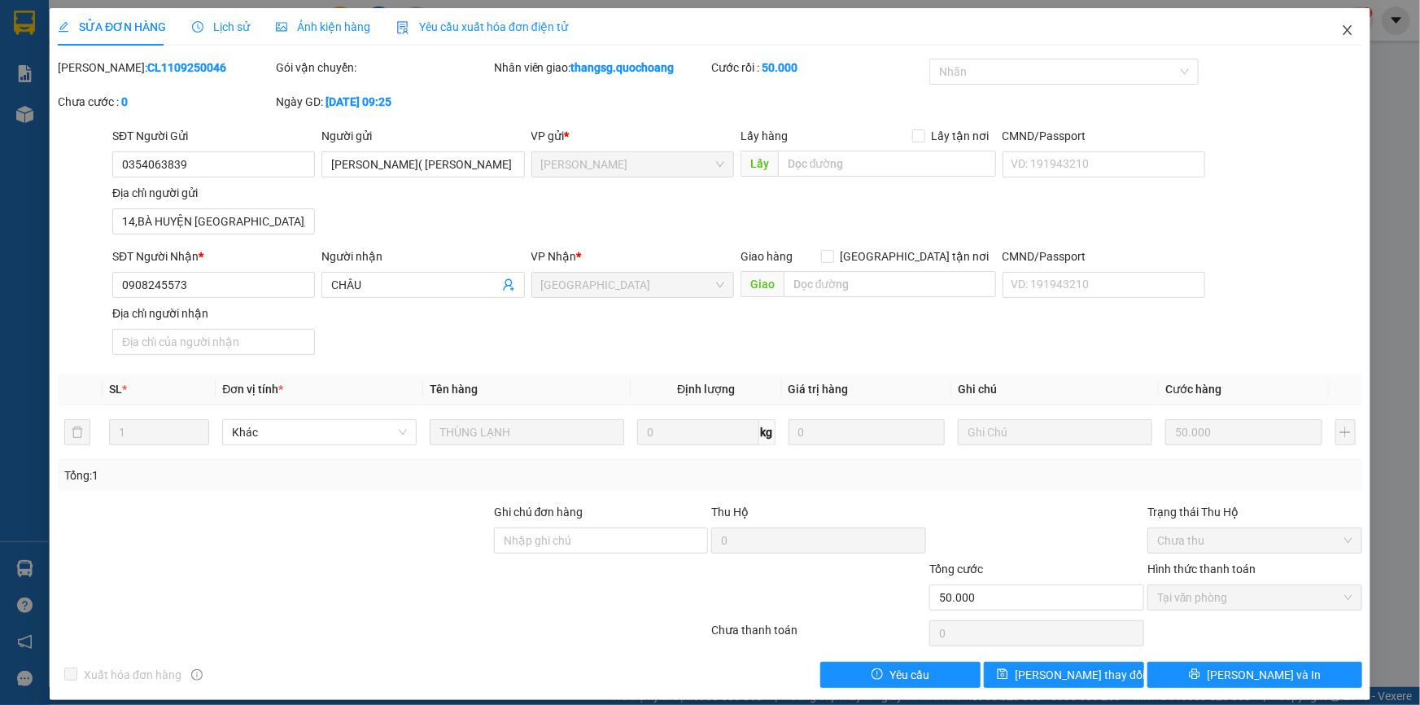
click at [1342, 33] on icon "close" at bounding box center [1346, 30] width 9 height 10
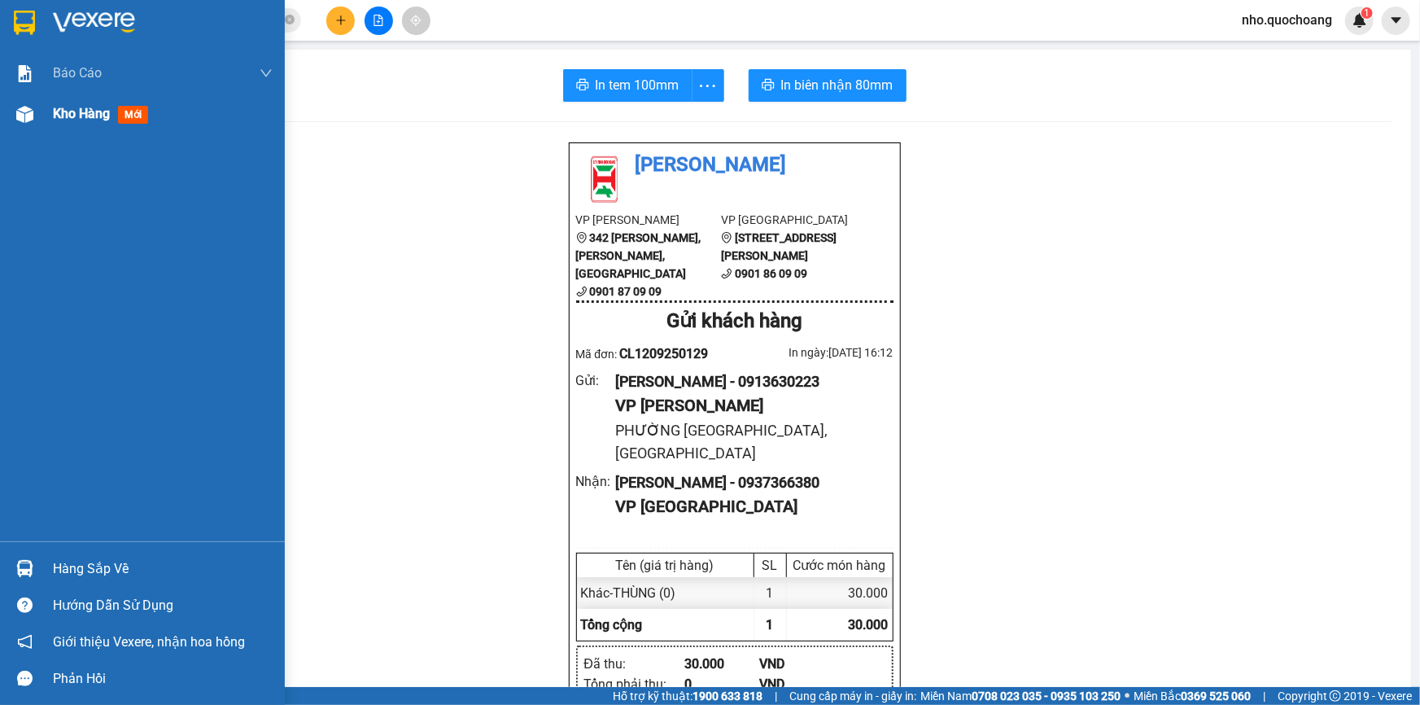
click at [88, 122] on div "Kho hàng mới" at bounding box center [104, 113] width 102 height 20
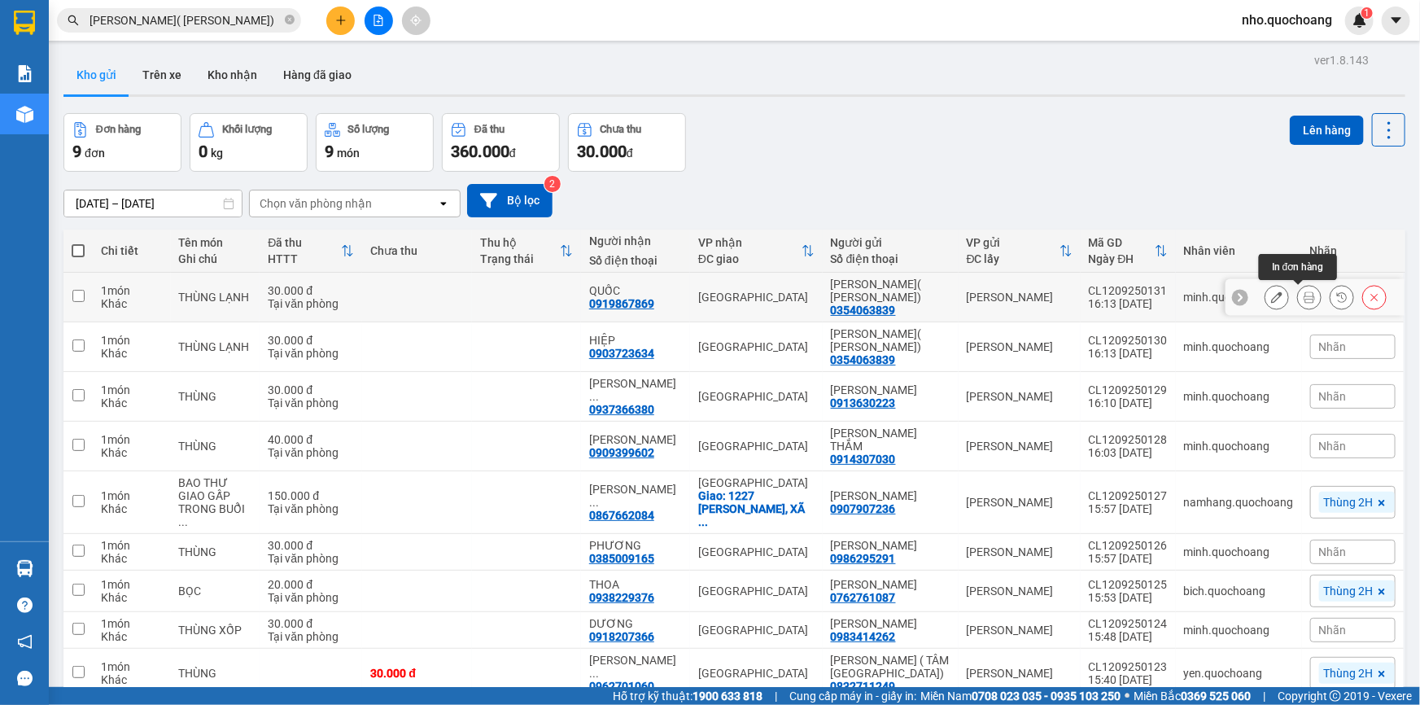
click at [1303, 295] on icon at bounding box center [1308, 296] width 11 height 11
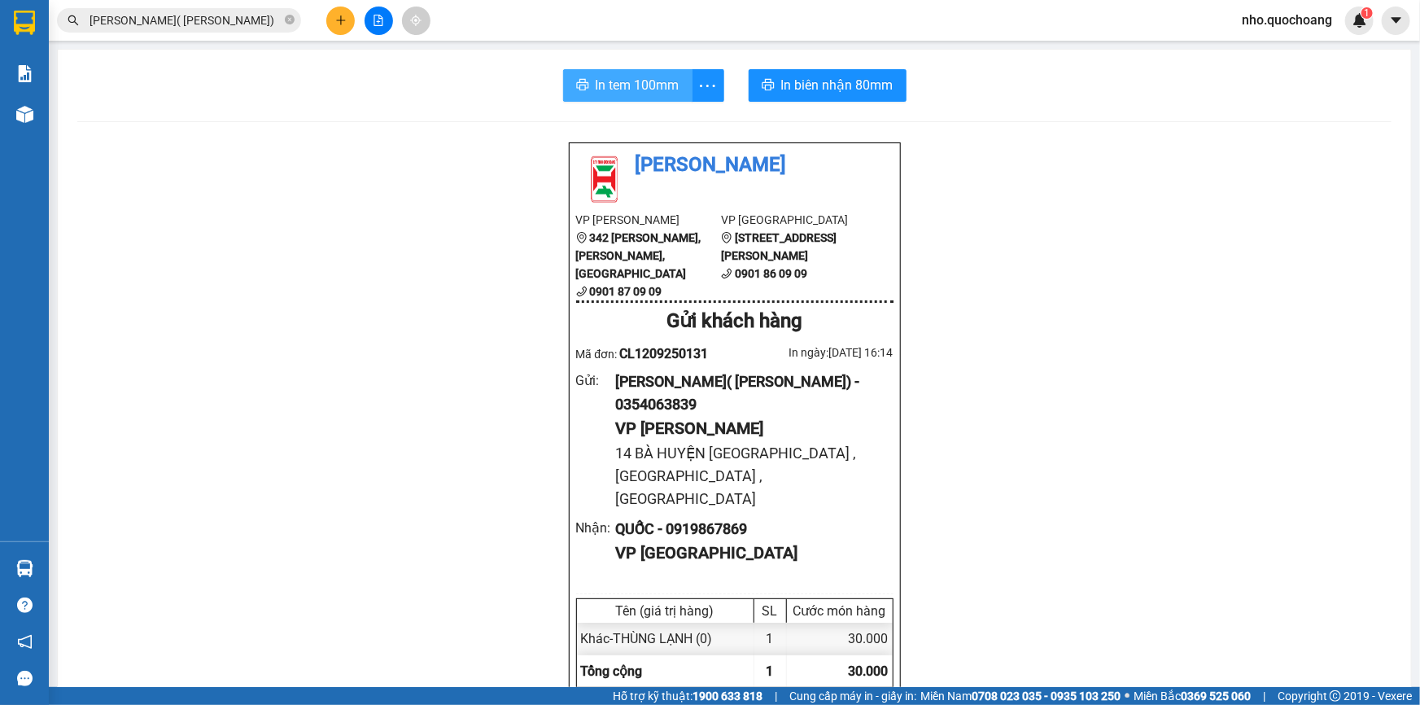
click at [596, 75] on span "In tem 100mm" at bounding box center [638, 85] width 84 height 20
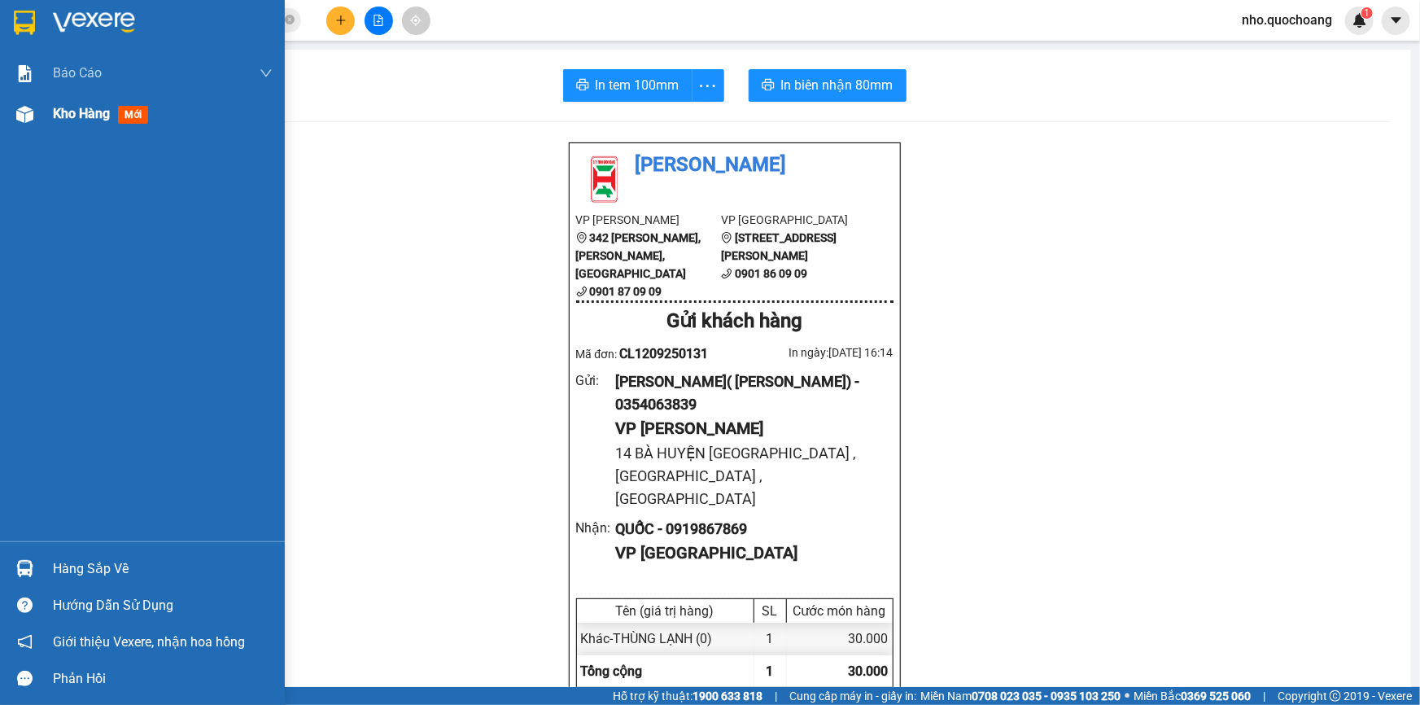
click at [48, 118] on div "Kho hàng mới" at bounding box center [142, 114] width 285 height 41
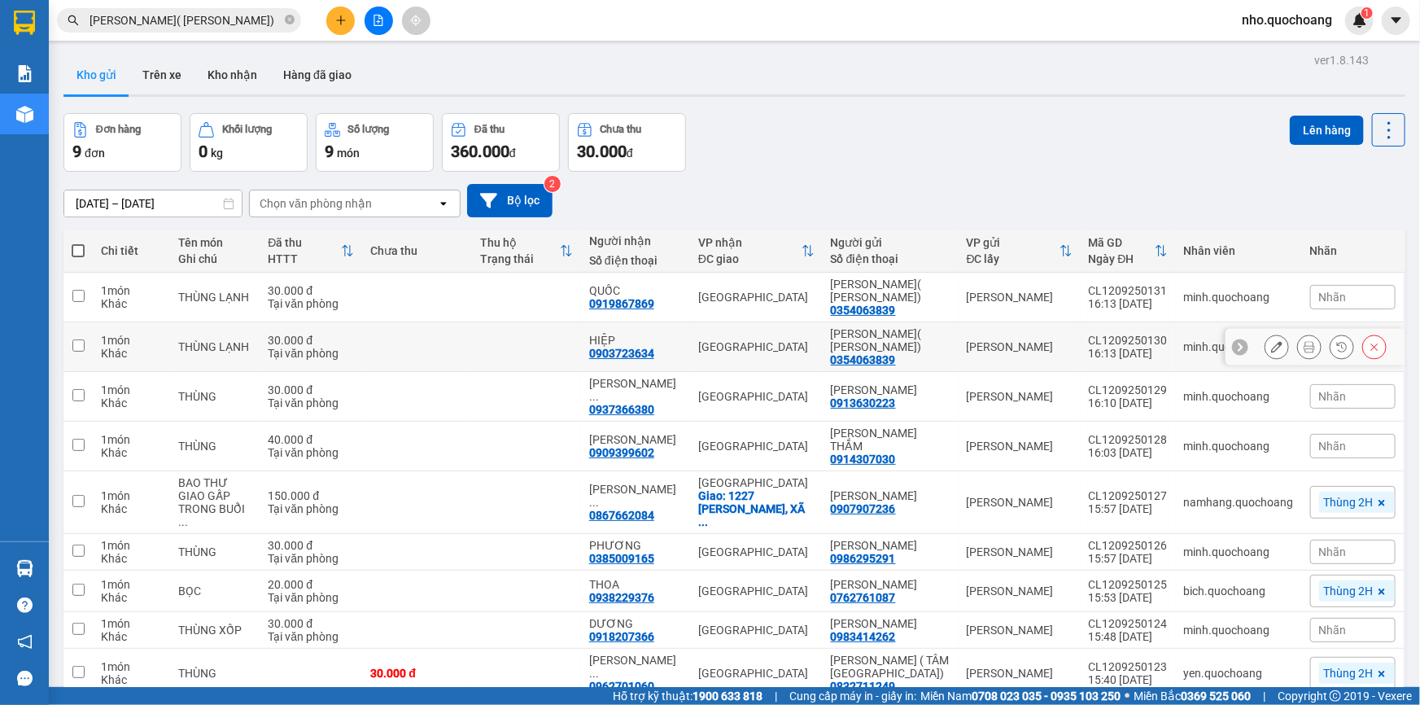
click at [1297, 355] on div at bounding box center [1309, 346] width 24 height 24
click at [1298, 352] on button at bounding box center [1309, 347] width 23 height 28
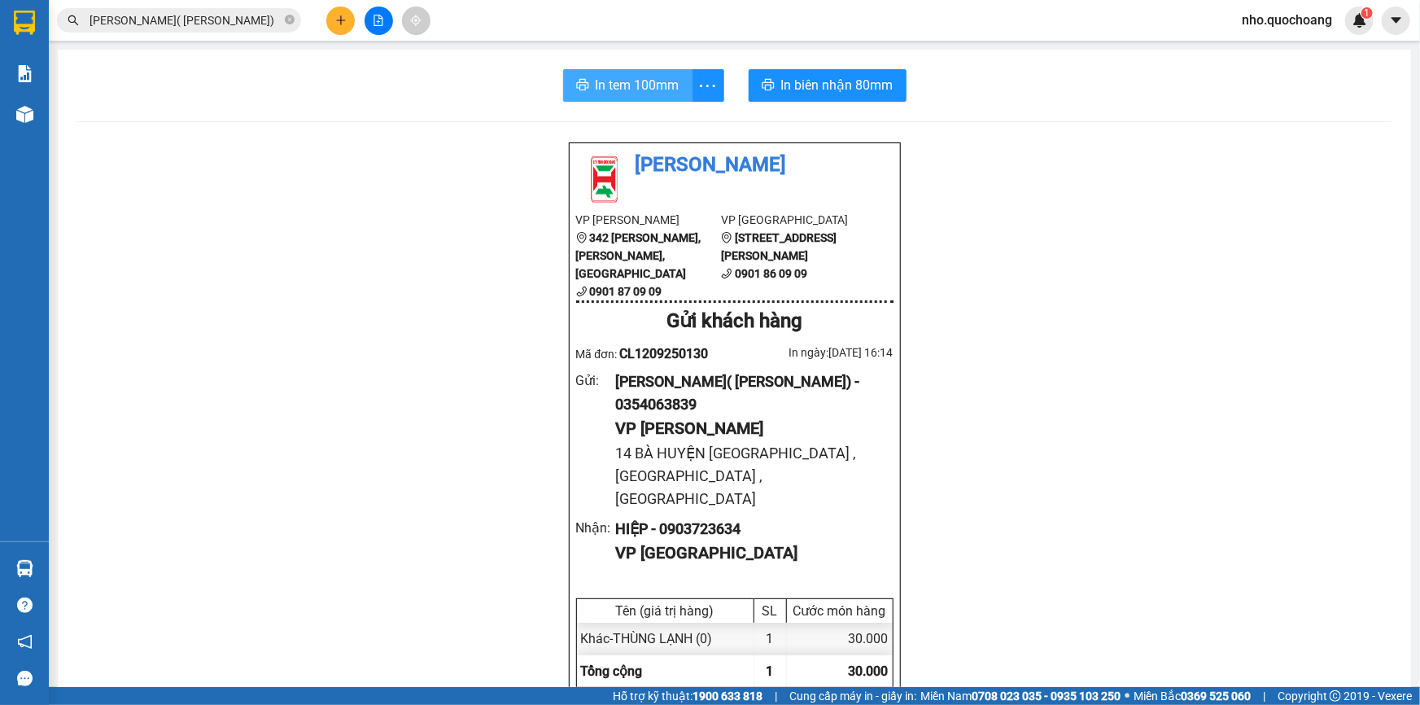
click at [614, 88] on span "In tem 100mm" at bounding box center [638, 85] width 84 height 20
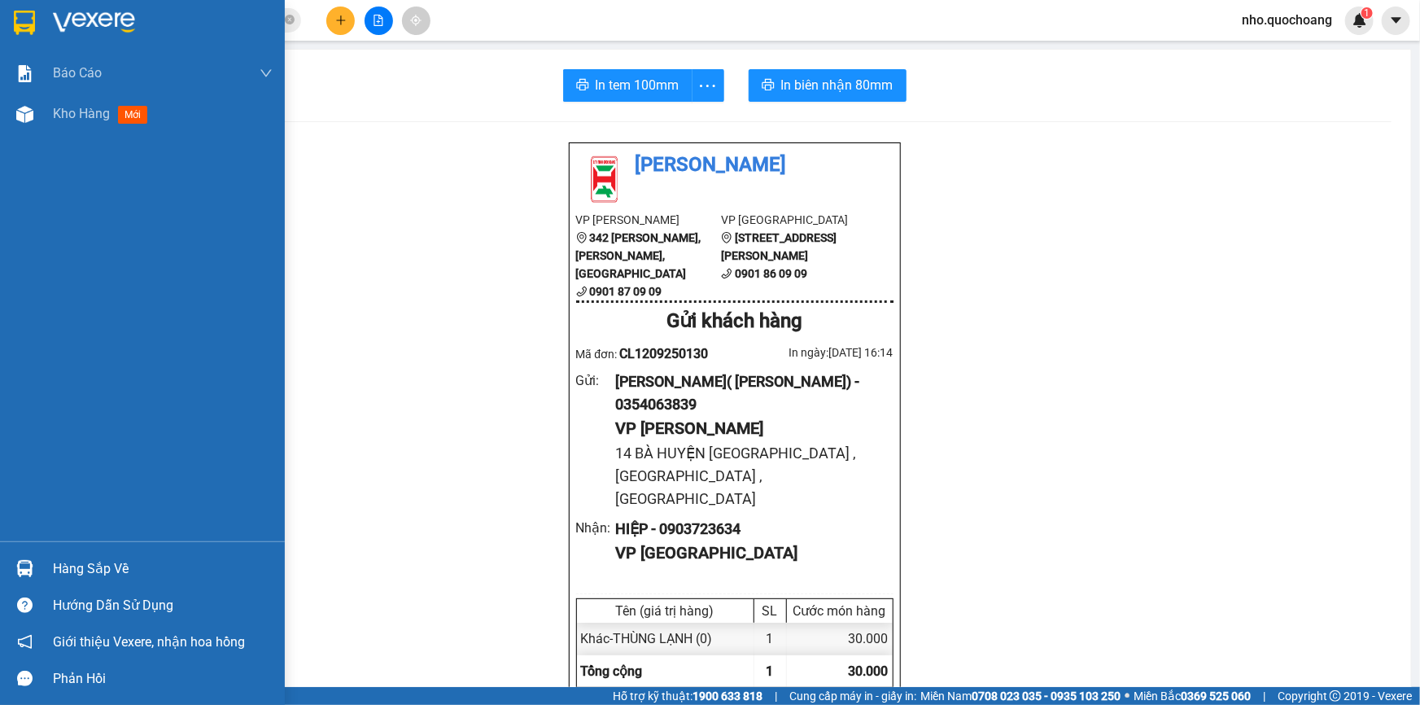
click at [98, 566] on div "Hàng sắp về" at bounding box center [163, 568] width 220 height 24
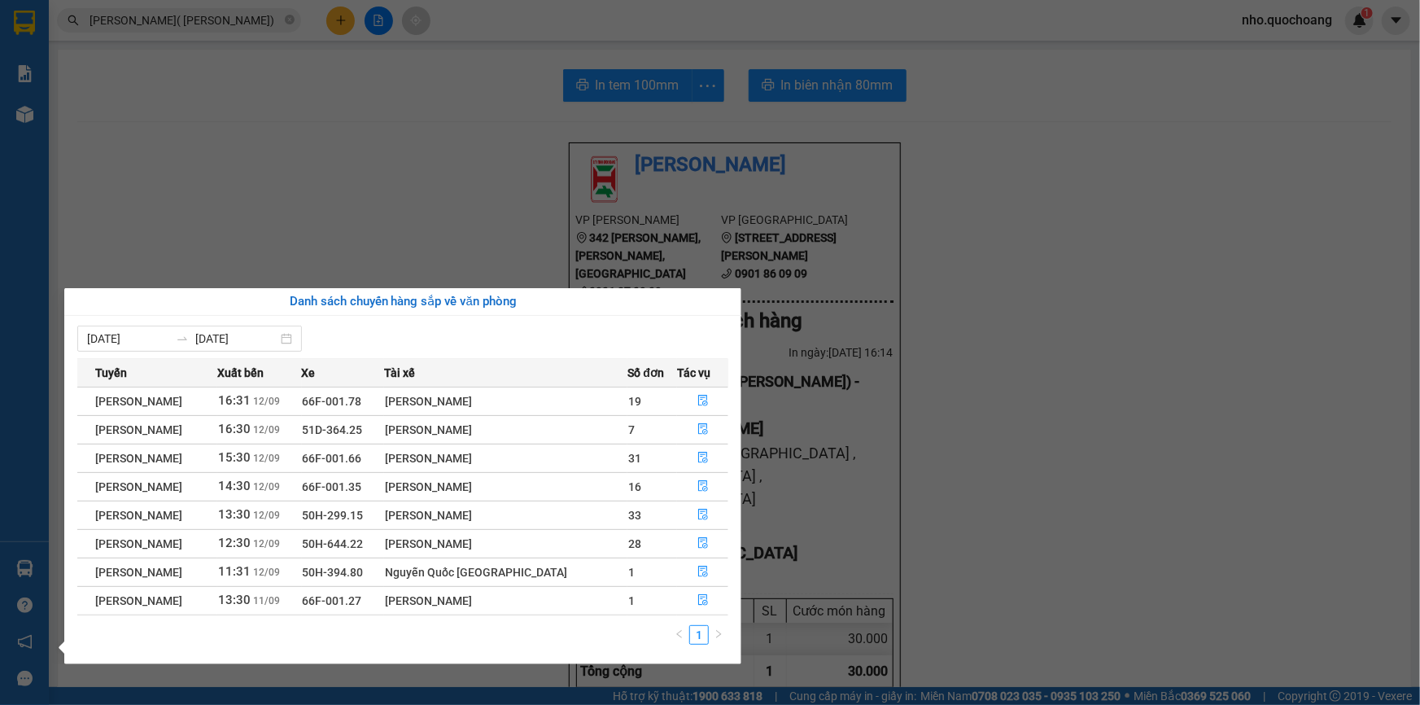
click at [1185, 192] on section "Kết quả tìm kiếm ( 5 ) Bộ lọc Mã ĐH Trạng thái Món hàng Thu hộ Tổng cước Chưa c…" at bounding box center [710, 352] width 1420 height 705
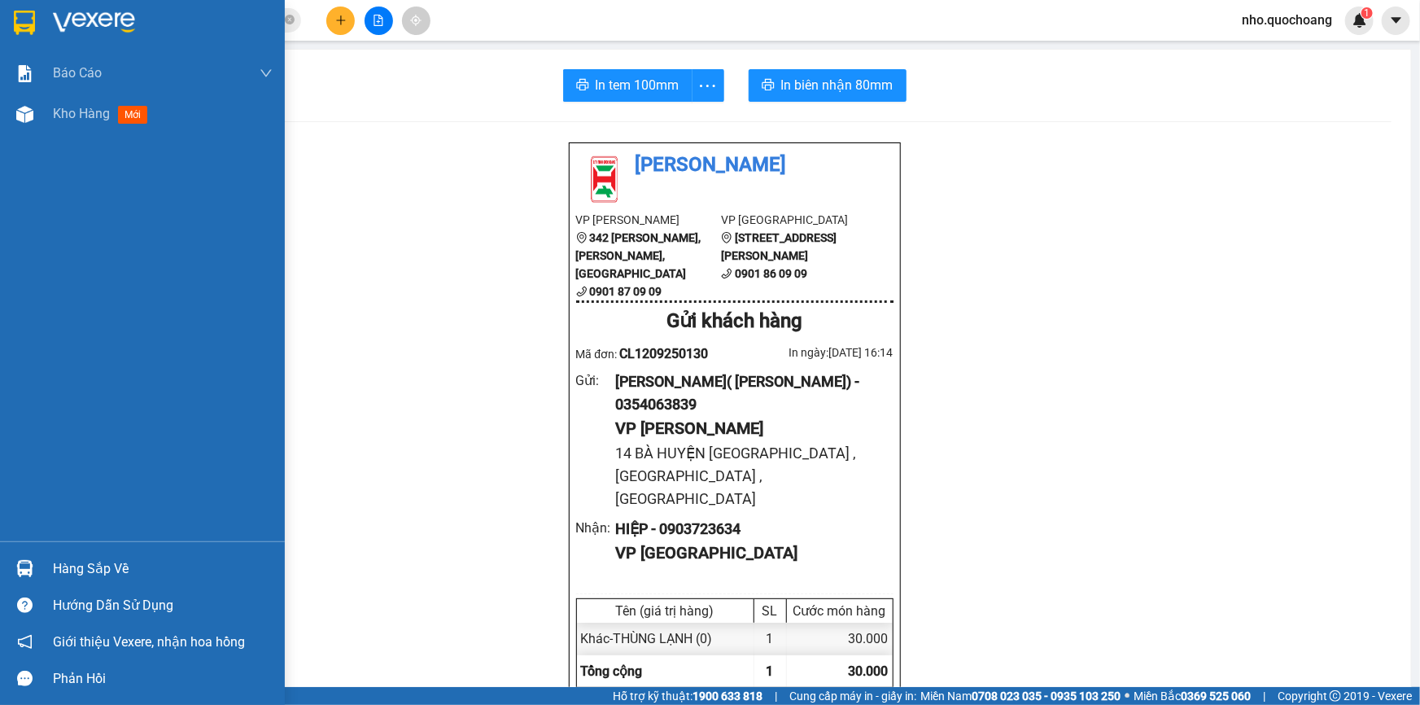
click at [76, 561] on div "Hàng sắp về" at bounding box center [163, 568] width 220 height 24
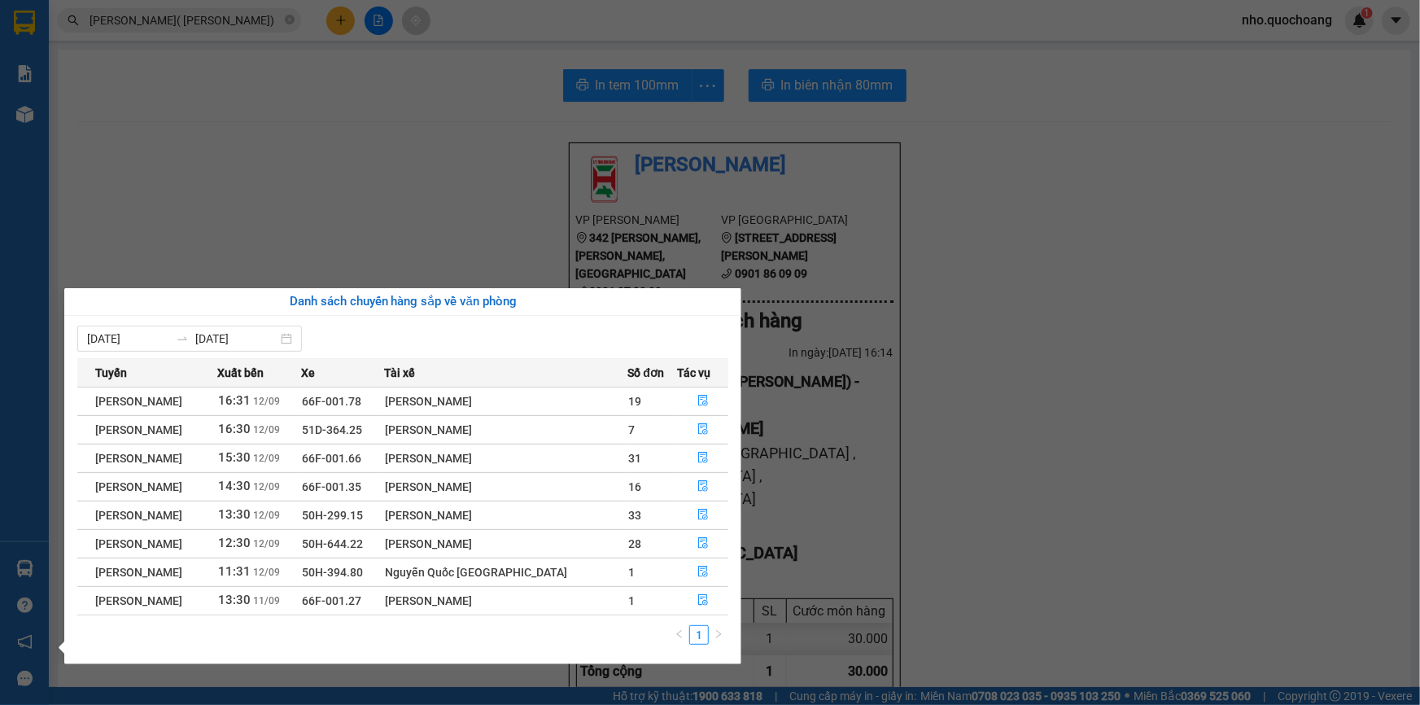
click at [1284, 175] on section "Kết quả tìm kiếm ( 5 ) Bộ lọc Mã ĐH Trạng thái Món hàng Thu hộ Tổng cước Chưa c…" at bounding box center [710, 352] width 1420 height 705
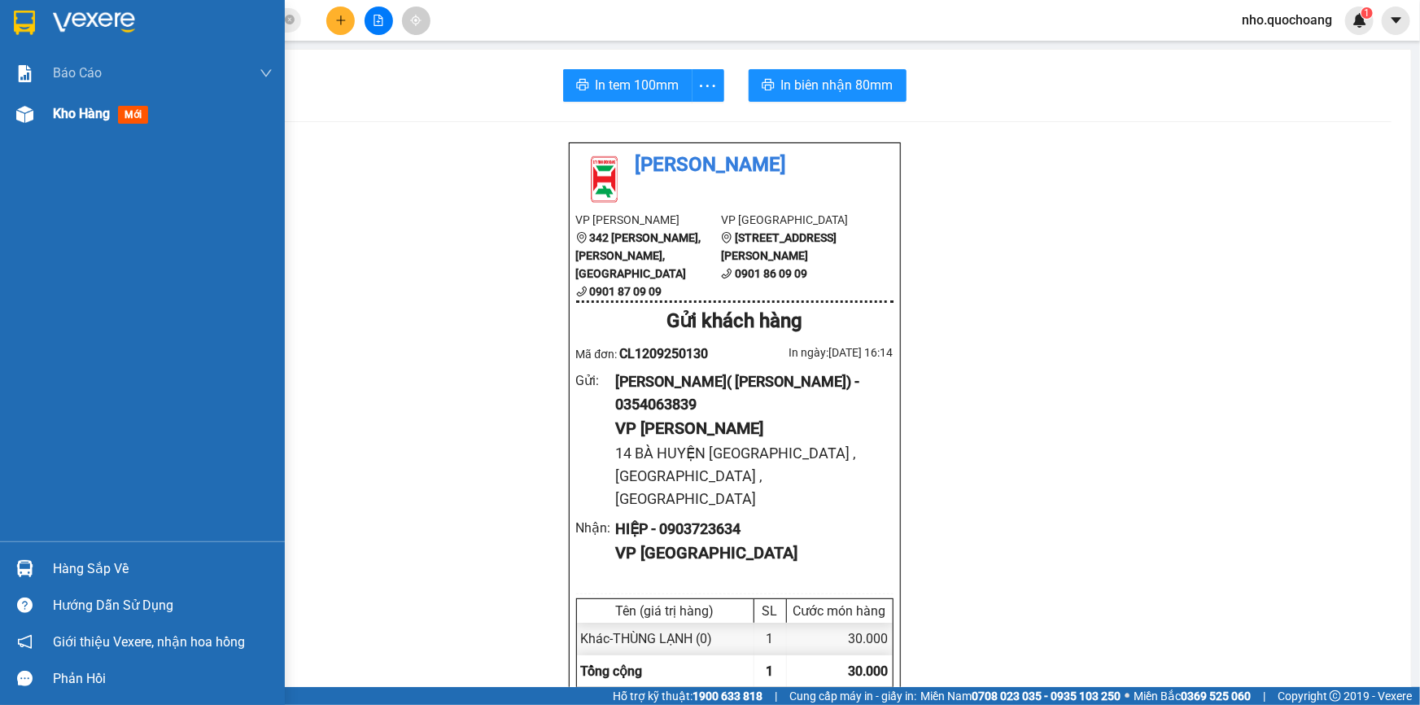
click at [25, 121] on img at bounding box center [24, 114] width 17 height 17
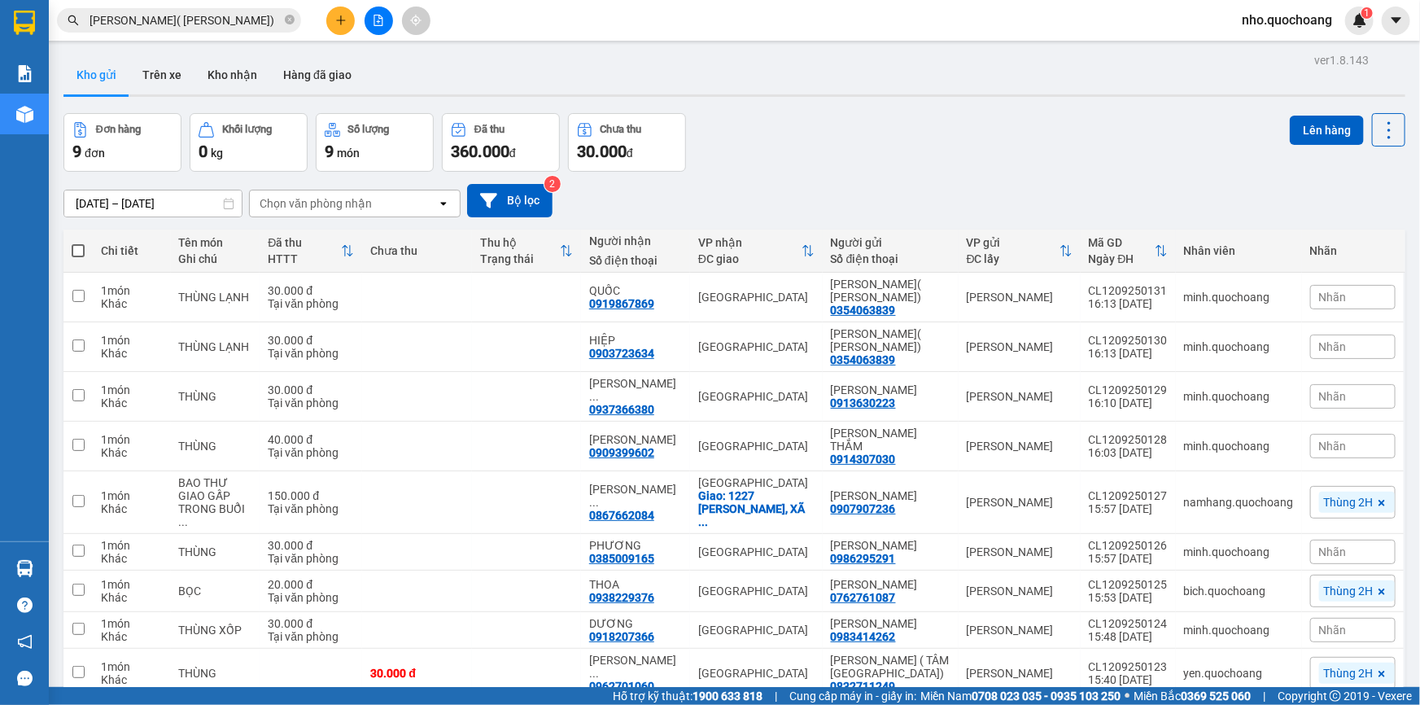
click at [1253, 22] on span "nho.quochoang" at bounding box center [1286, 20] width 116 height 20
click at [1253, 50] on span "Đăng xuất" at bounding box center [1293, 50] width 83 height 18
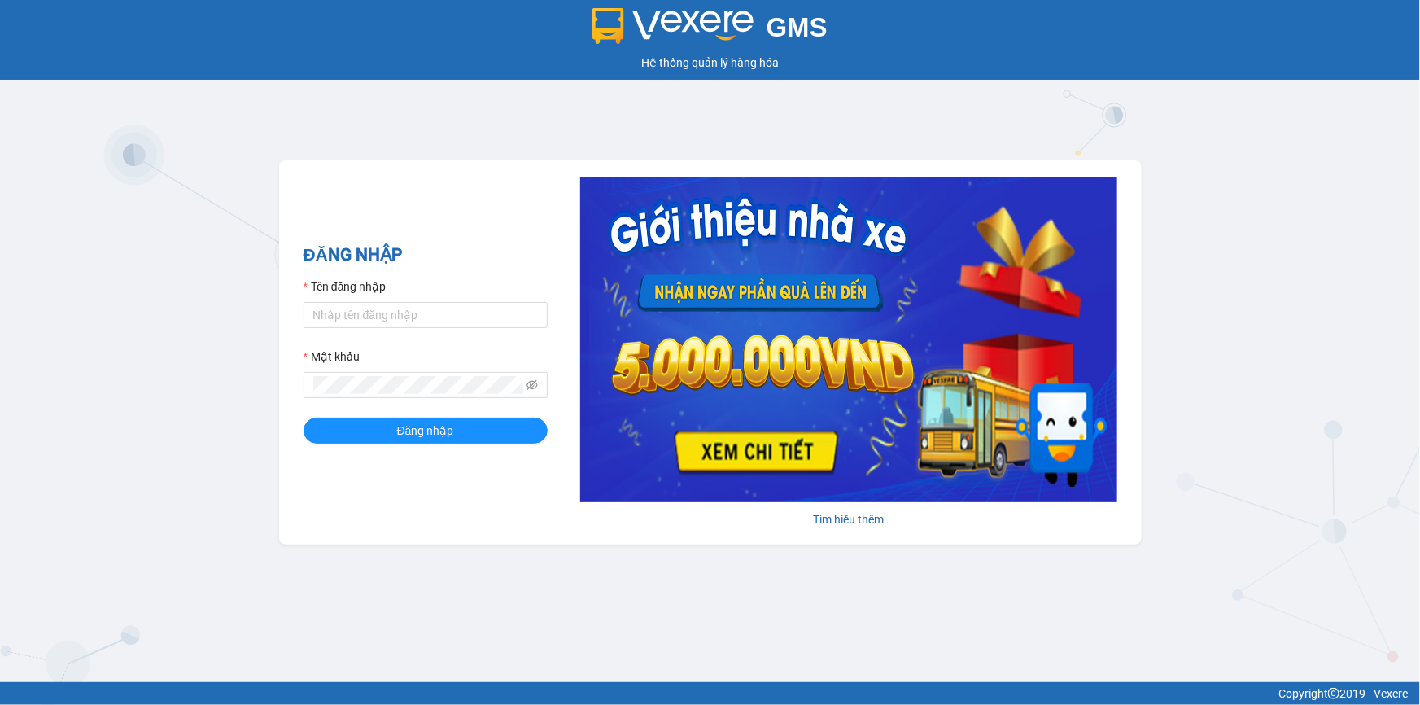
click at [355, 295] on div "Tên đăng nhập" at bounding box center [425, 289] width 244 height 24
click at [361, 317] on input "Tên đăng nhập" at bounding box center [425, 315] width 244 height 26
type input "minh.quochoang"
click at [303, 417] on button "Đăng nhập" at bounding box center [425, 430] width 244 height 26
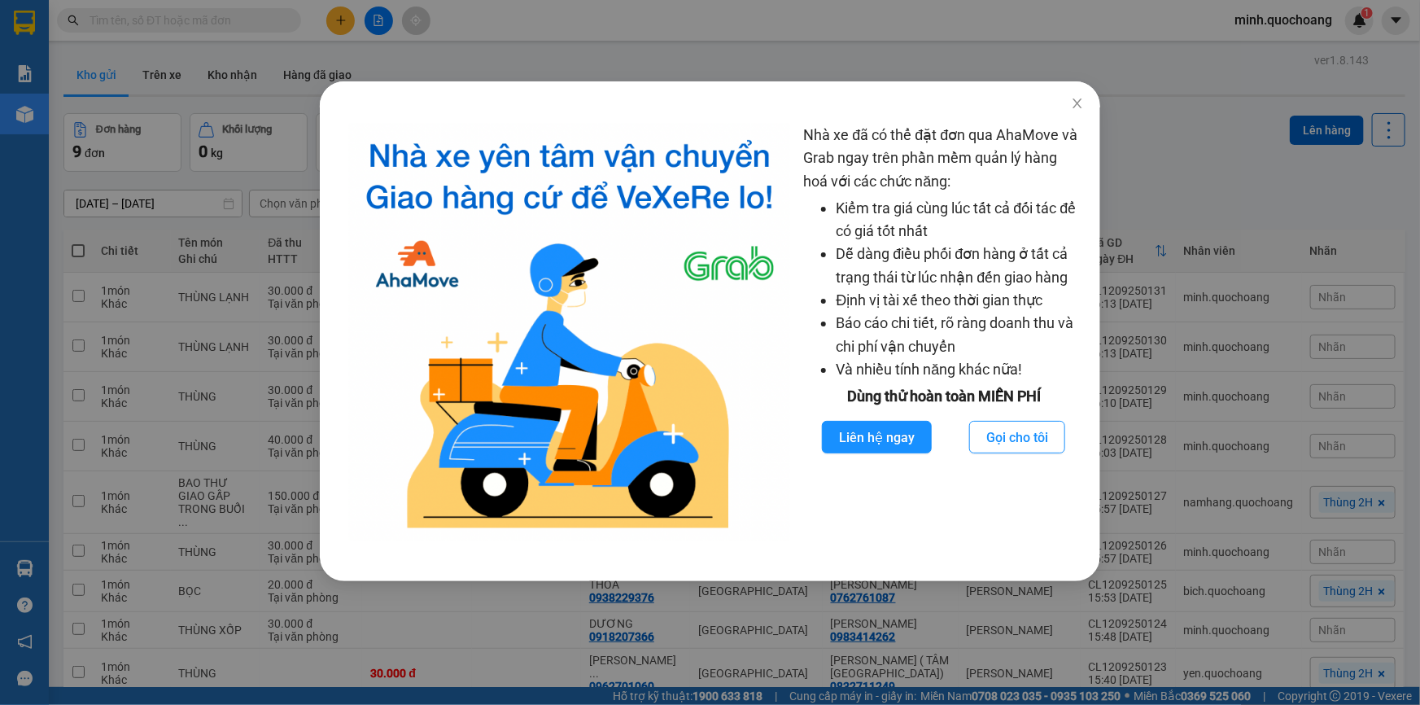
click at [1, 565] on div "Nhà xe đã có thể đặt đơn qua AhaMove và Grab ngay trên phần mềm quản lý hàng ho…" at bounding box center [710, 352] width 1420 height 705
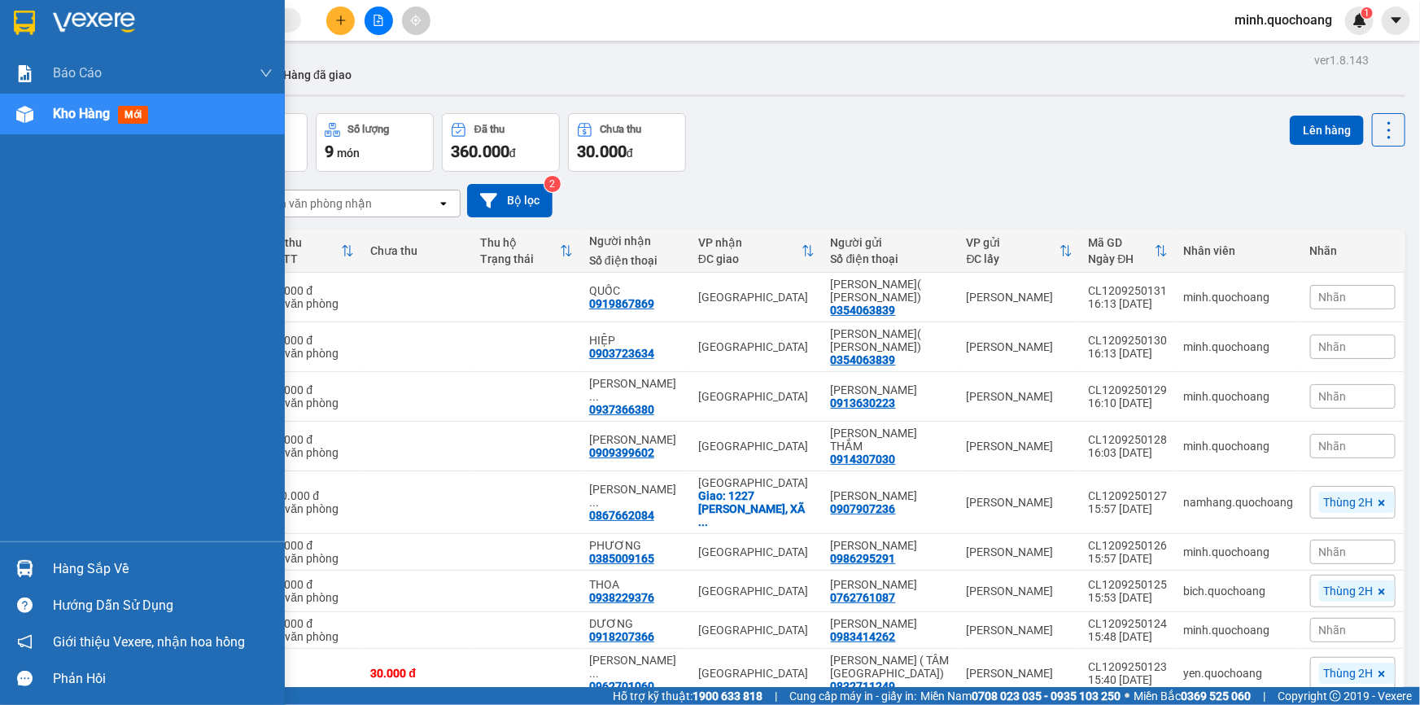
click at [25, 568] on img at bounding box center [24, 568] width 17 height 17
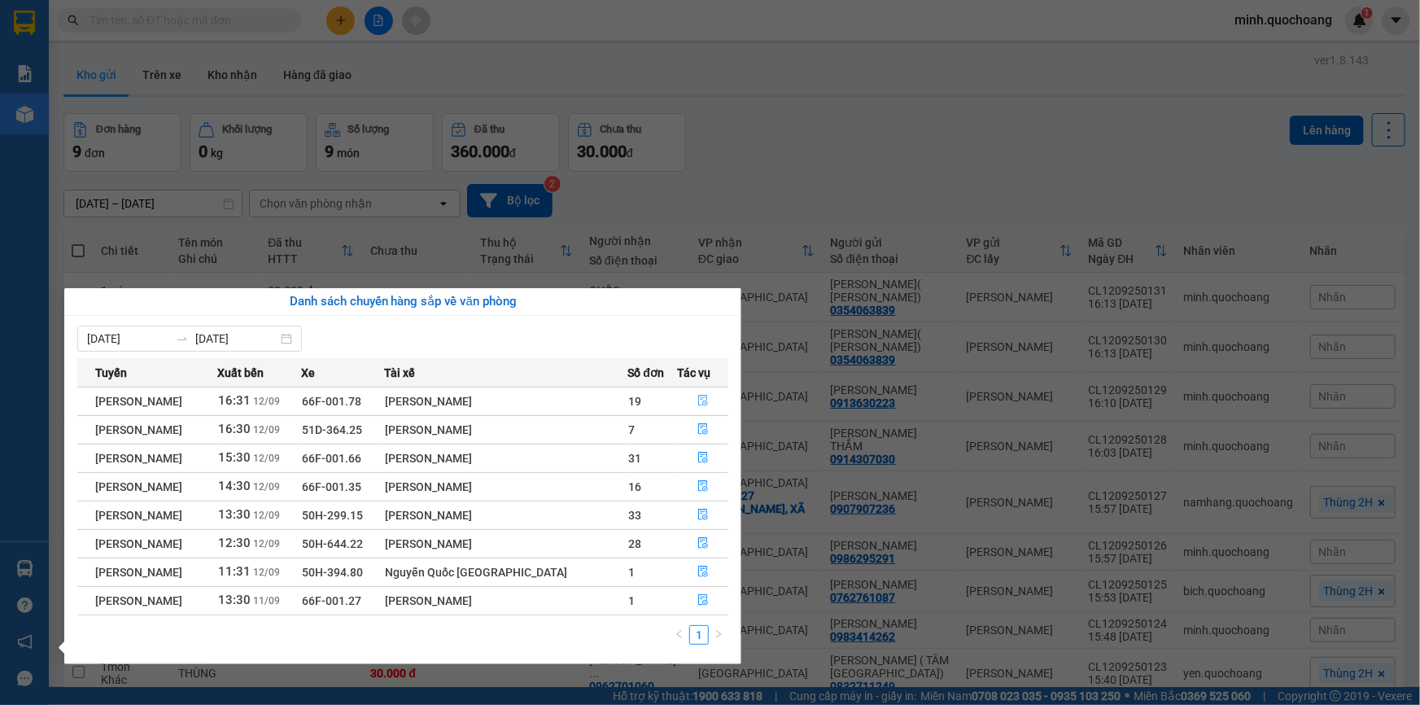
click at [699, 402] on icon "file-done" at bounding box center [702, 400] width 11 height 11
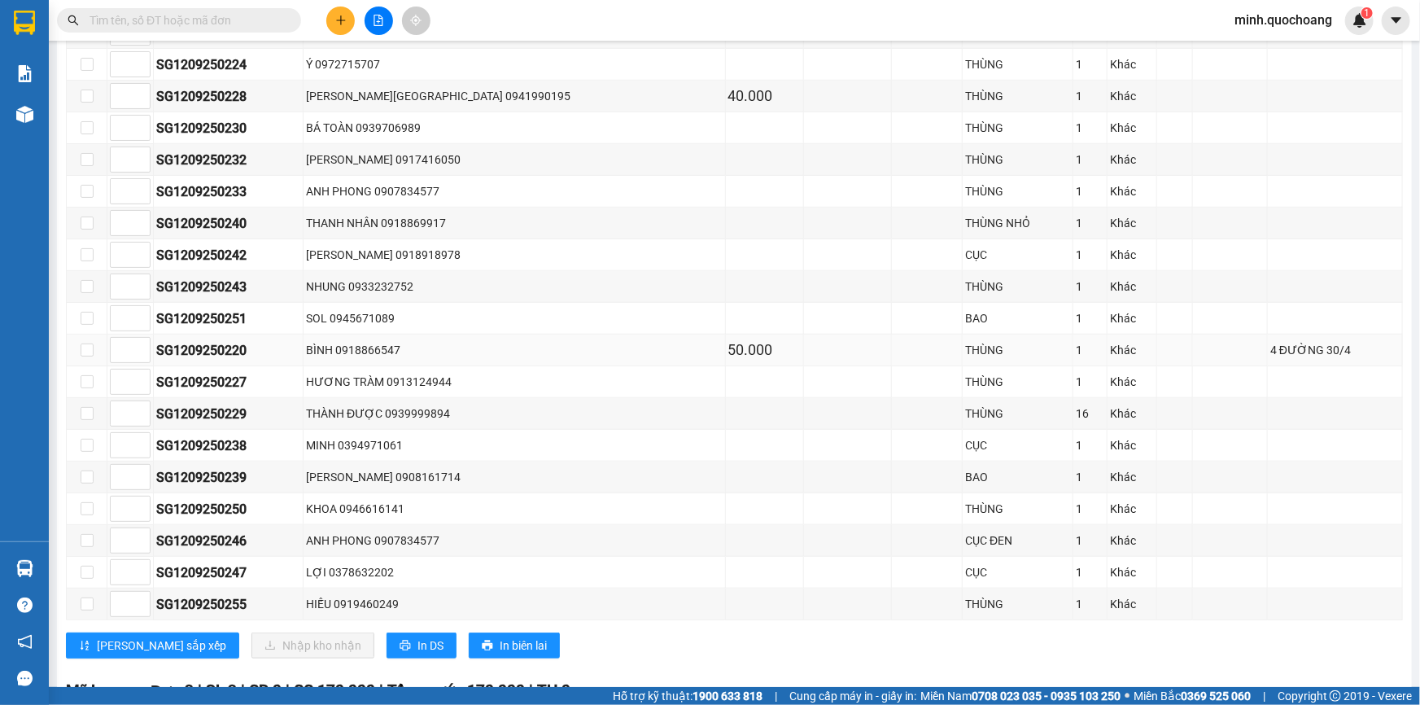
scroll to position [665, 0]
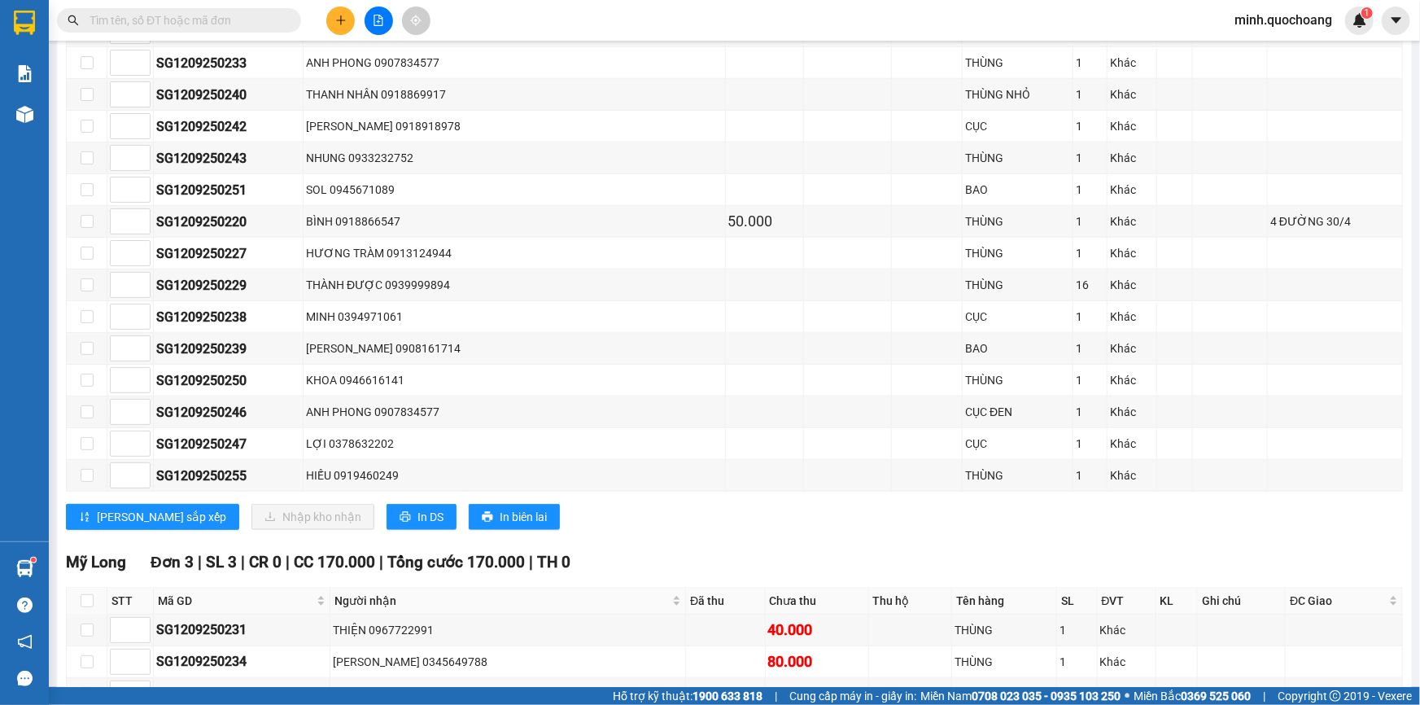
click at [349, 24] on button at bounding box center [340, 21] width 28 height 28
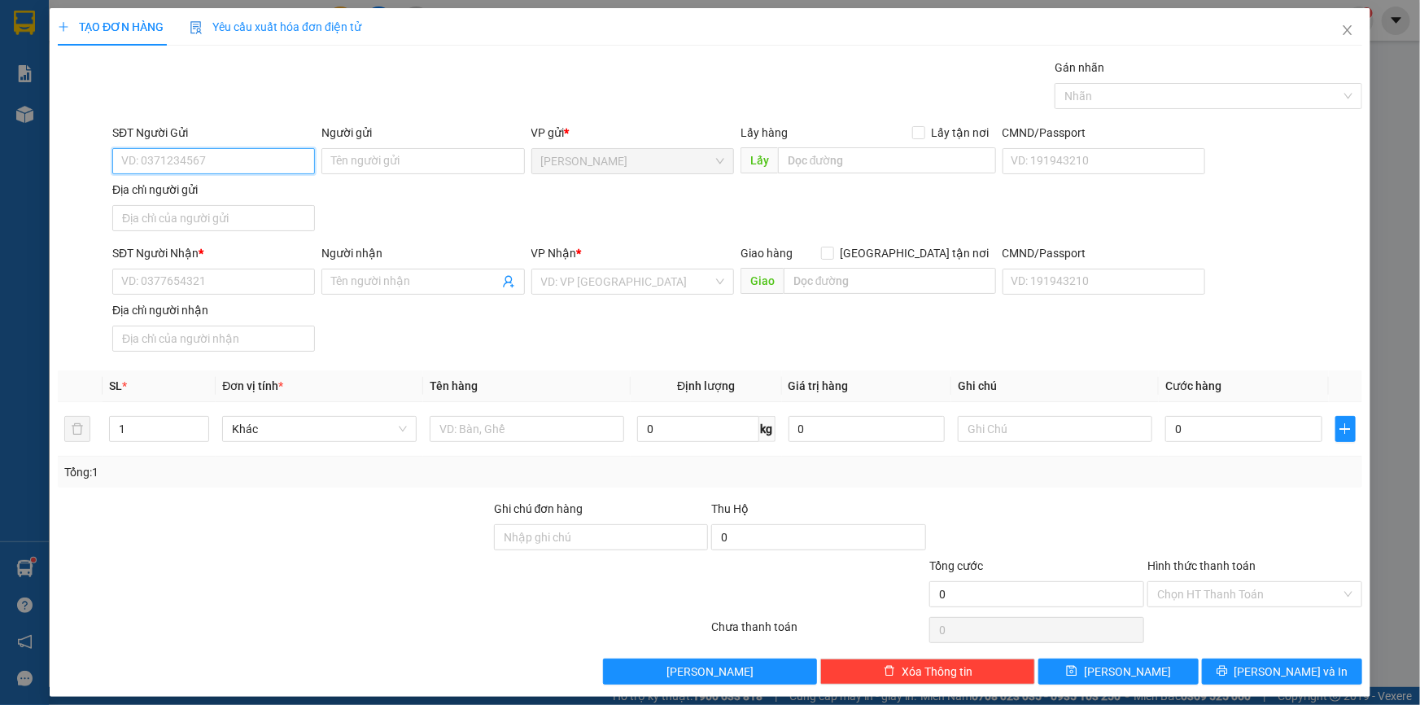
click at [184, 171] on input "SĐT Người Gửi" at bounding box center [213, 161] width 203 height 26
type input "0902302102"
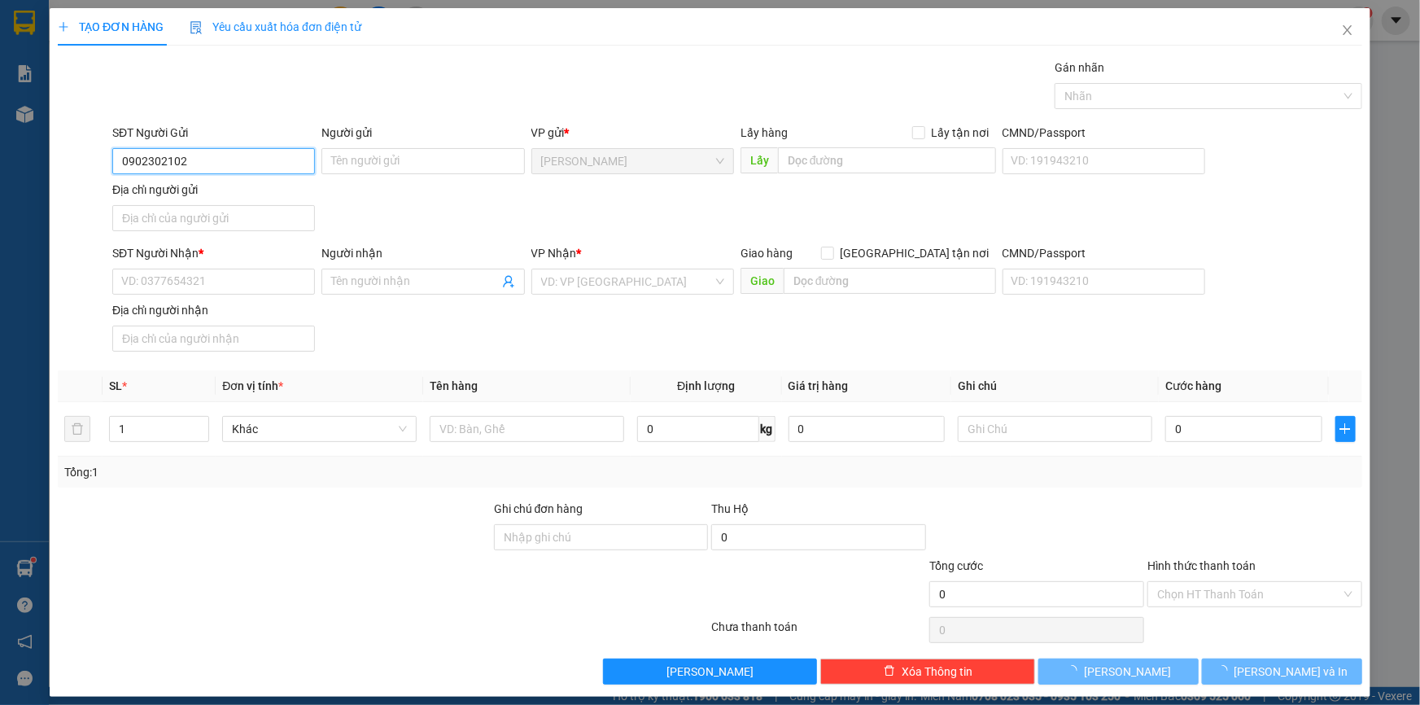
click at [206, 148] on input "0902302102" at bounding box center [213, 161] width 203 height 26
click at [216, 155] on input "0902302102" at bounding box center [213, 161] width 203 height 26
click at [220, 160] on input "0902302102" at bounding box center [213, 161] width 203 height 26
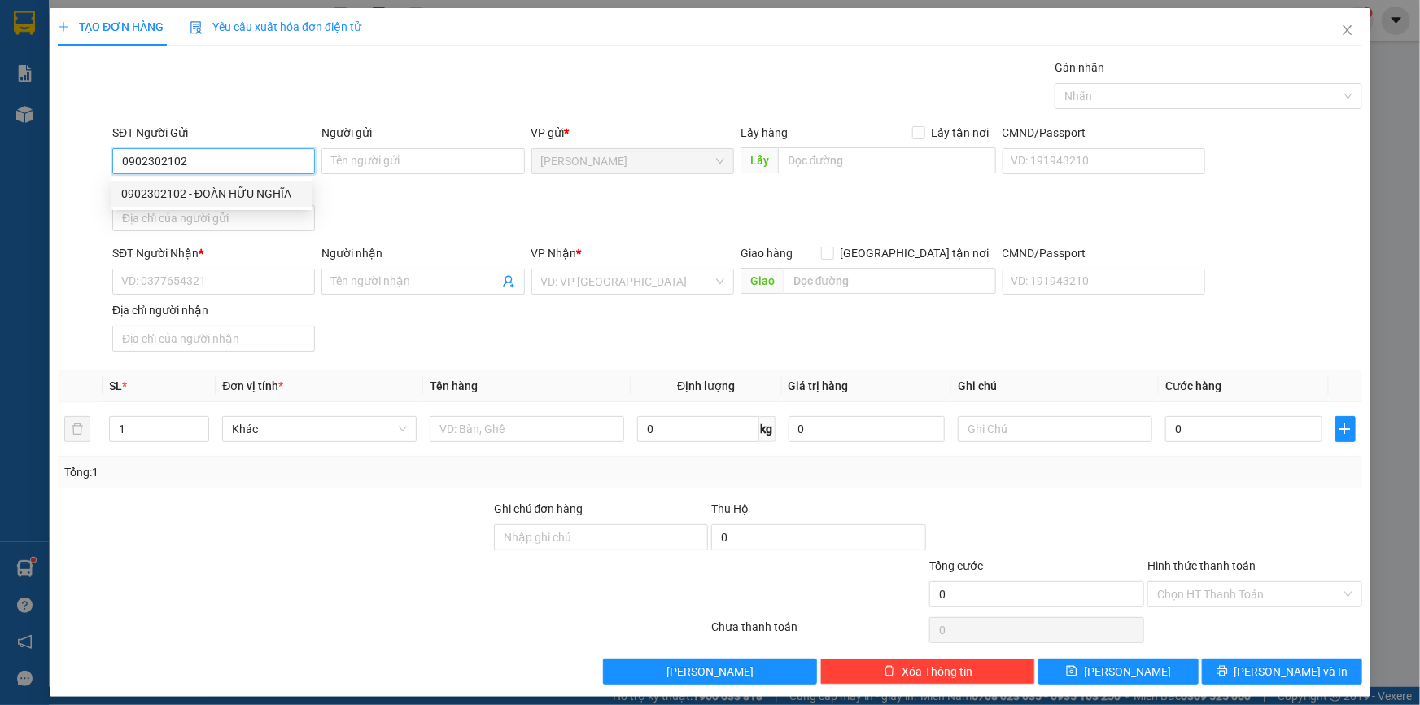
click at [283, 190] on div "0902302102 - ĐOÀN HỮU NGHĨA" at bounding box center [211, 194] width 181 height 18
type input "ĐOÀN HỮU NGHĨA"
type input "0902302102"
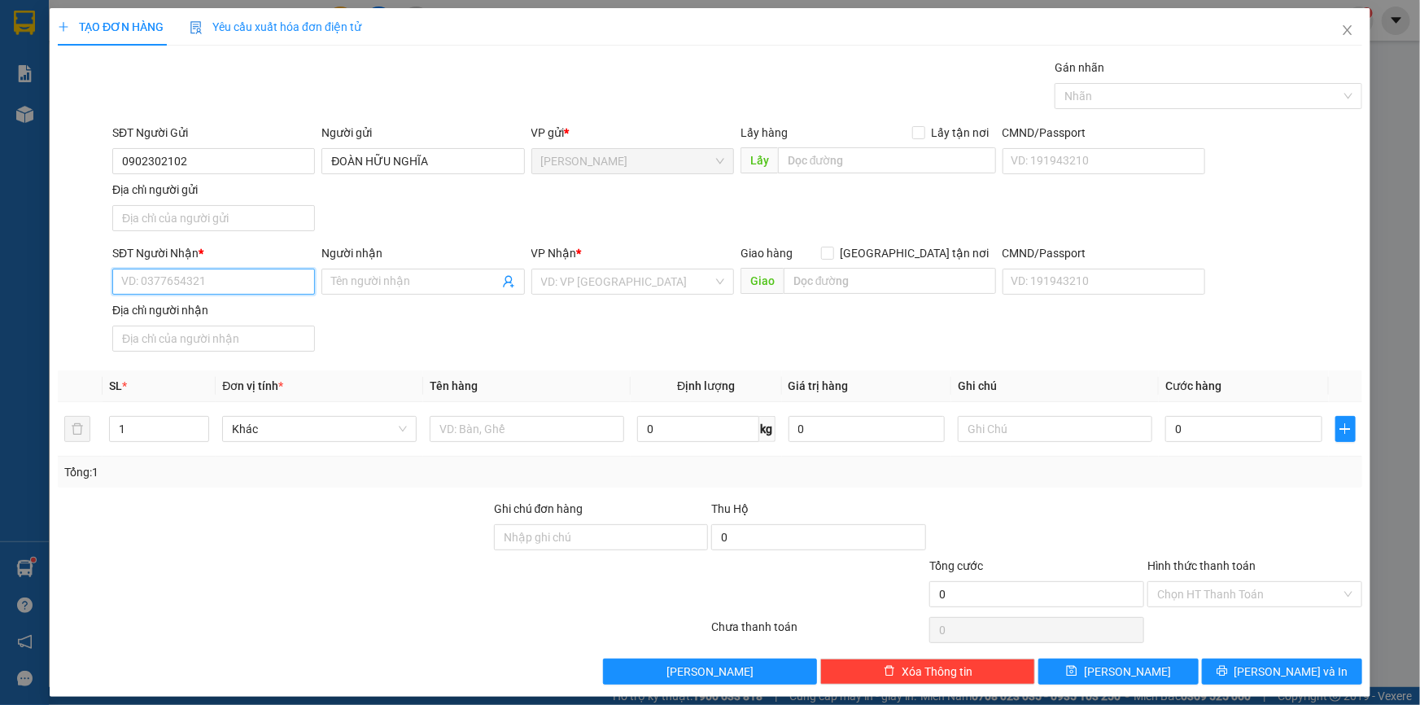
click at [220, 281] on input "SĐT Người Nhận *" at bounding box center [213, 281] width 203 height 26
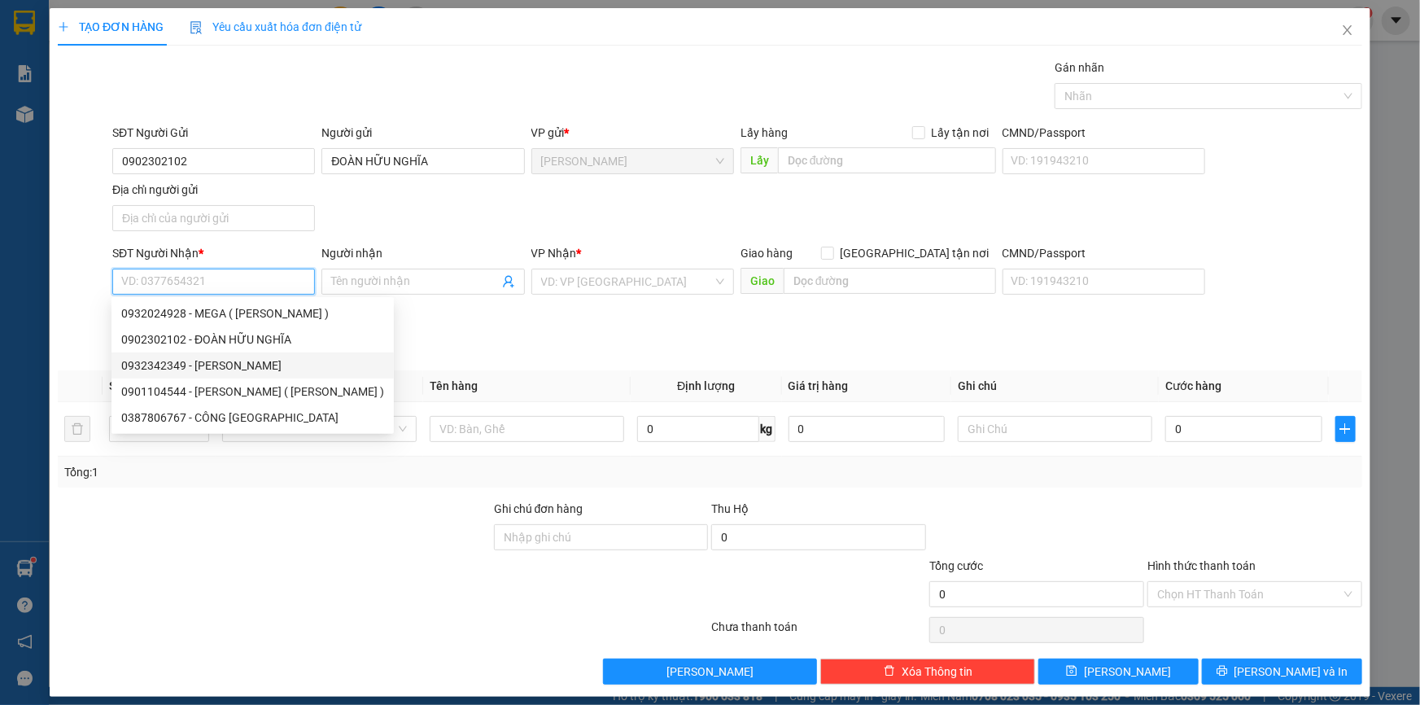
click at [286, 365] on div "0932342349 - NGUYỄN HỮU NAM" at bounding box center [252, 365] width 263 height 18
type input "0932342349"
type input "NGUYỄN HỮU NAM"
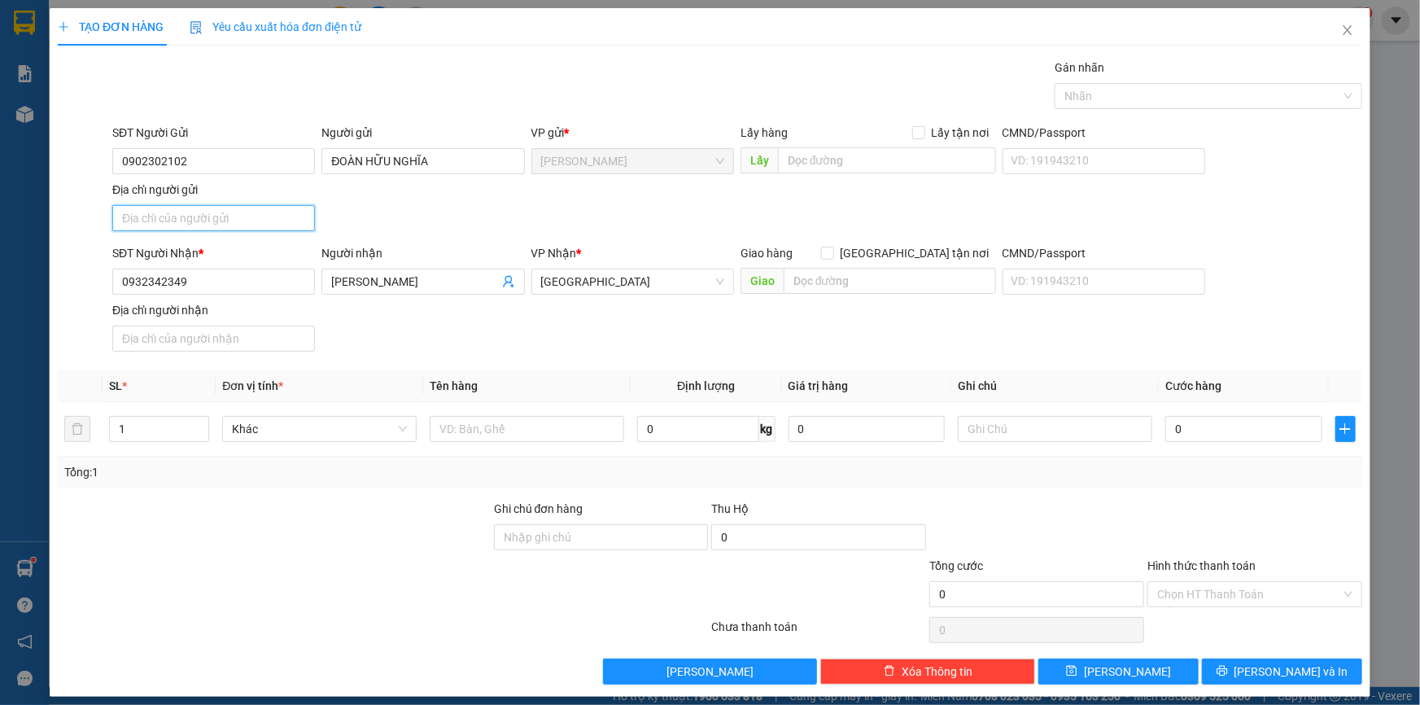
click at [224, 211] on input "Địa chỉ người gửi" at bounding box center [213, 218] width 203 height 26
type input "731 QL30 , P MỸ NGÃI , ĐỒNG THÁP"
click at [529, 421] on input "text" at bounding box center [527, 429] width 194 height 26
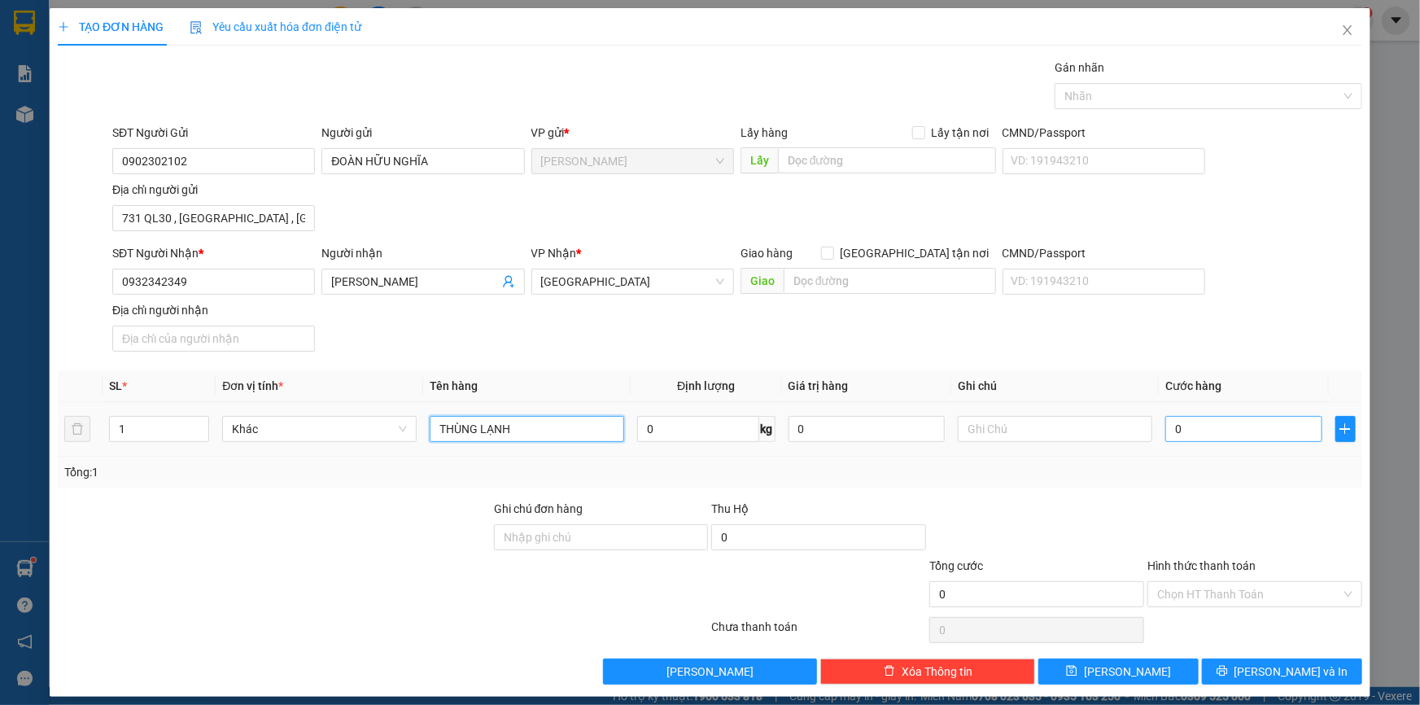
type input "THÙNG LẠNH"
click at [1212, 431] on input "0" at bounding box center [1243, 429] width 157 height 26
type input "3"
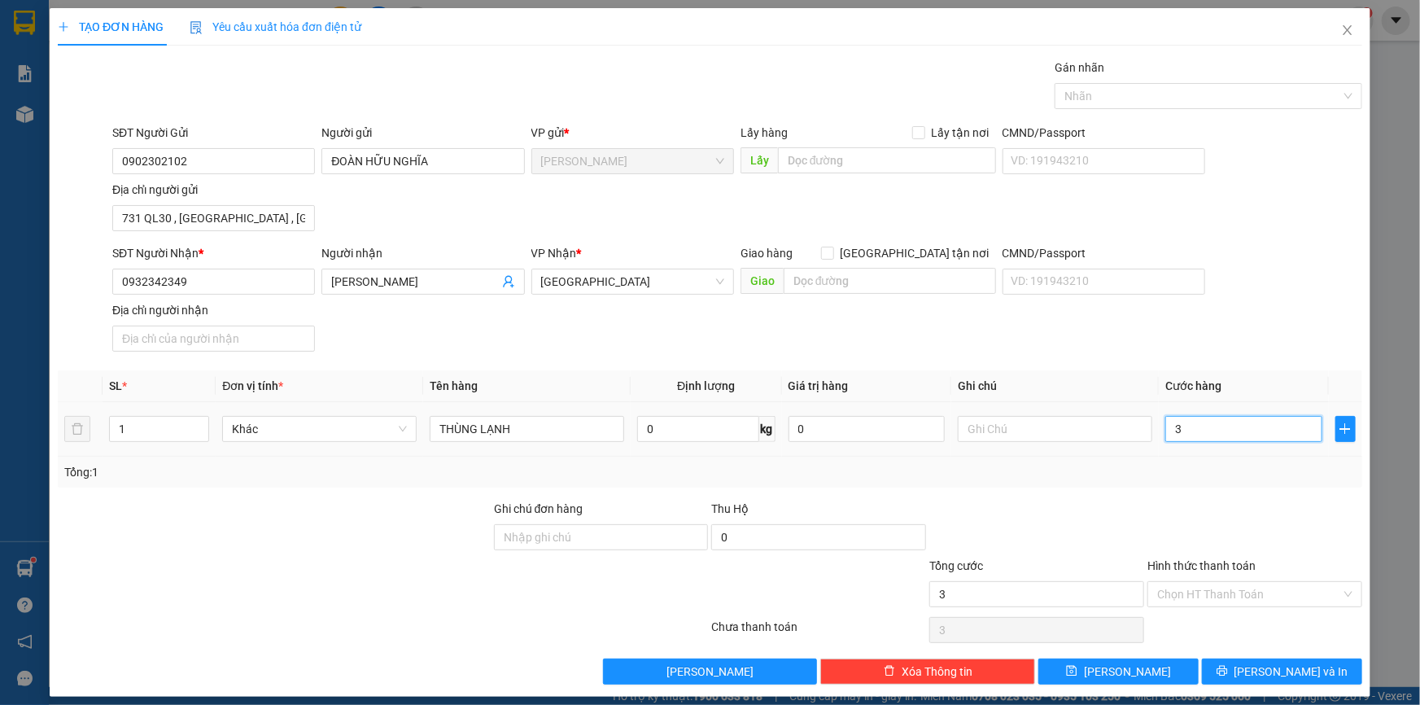
type input "30"
type input "30.000"
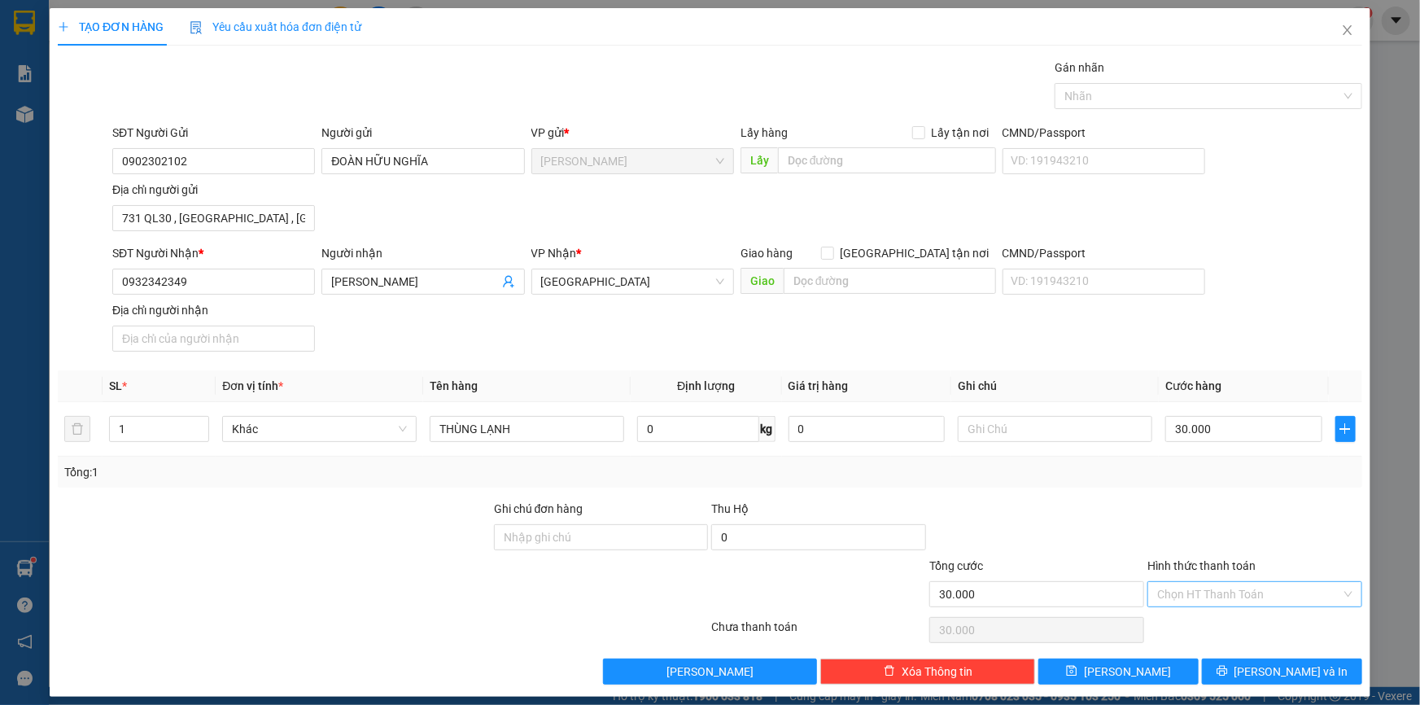
click at [1212, 588] on input "Hình thức thanh toán" at bounding box center [1249, 594] width 184 height 24
click at [1209, 614] on div "Tại văn phòng" at bounding box center [1244, 625] width 213 height 26
type input "0"
click at [1246, 679] on button "[PERSON_NAME] và In" at bounding box center [1282, 671] width 160 height 26
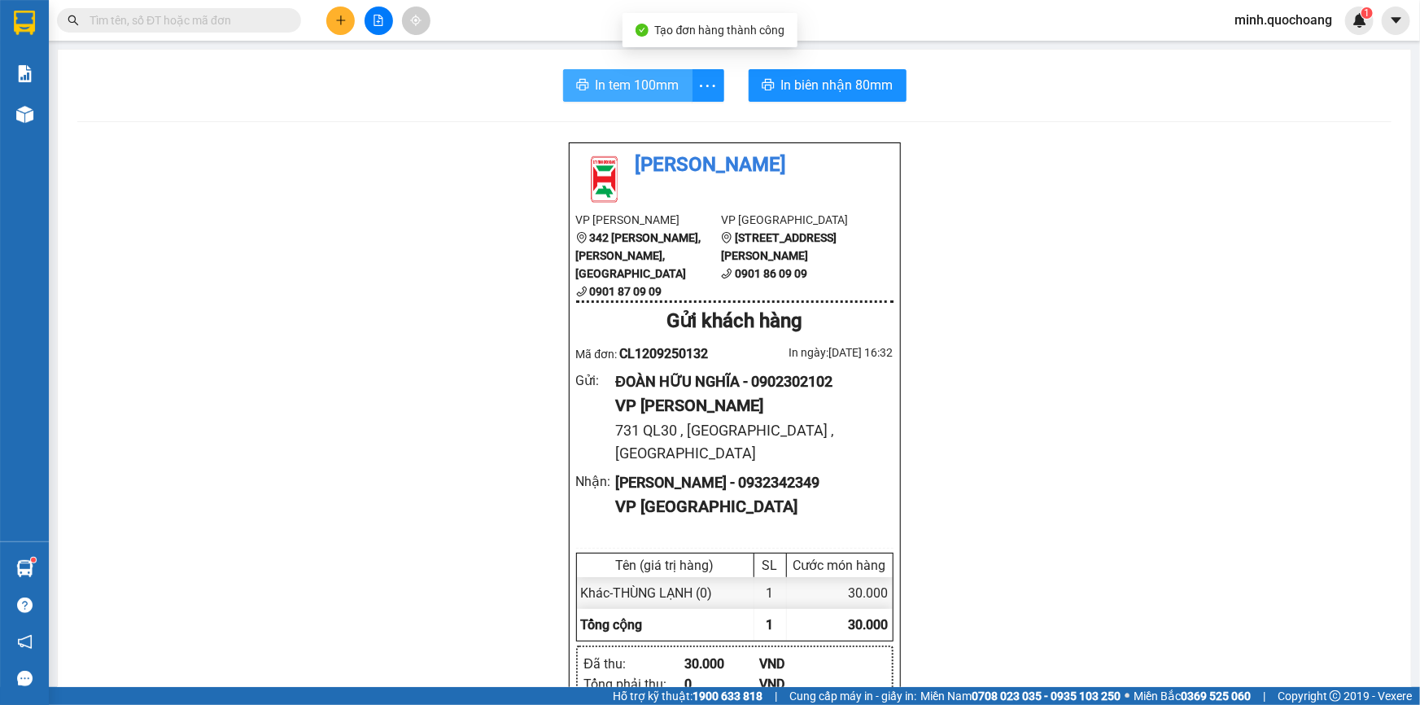
click at [679, 71] on button "In tem 100mm" at bounding box center [627, 85] width 129 height 33
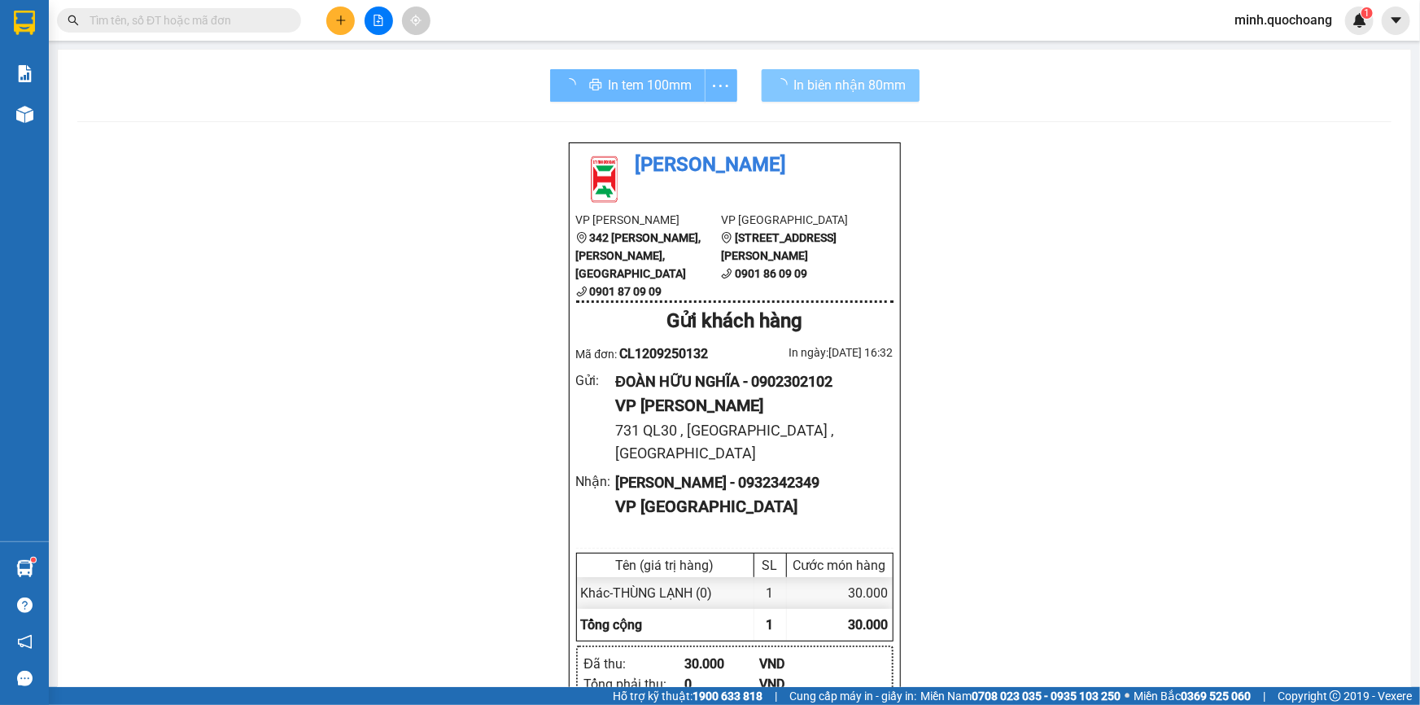
click at [827, 82] on span "In biên nhận 80mm" at bounding box center [850, 85] width 112 height 20
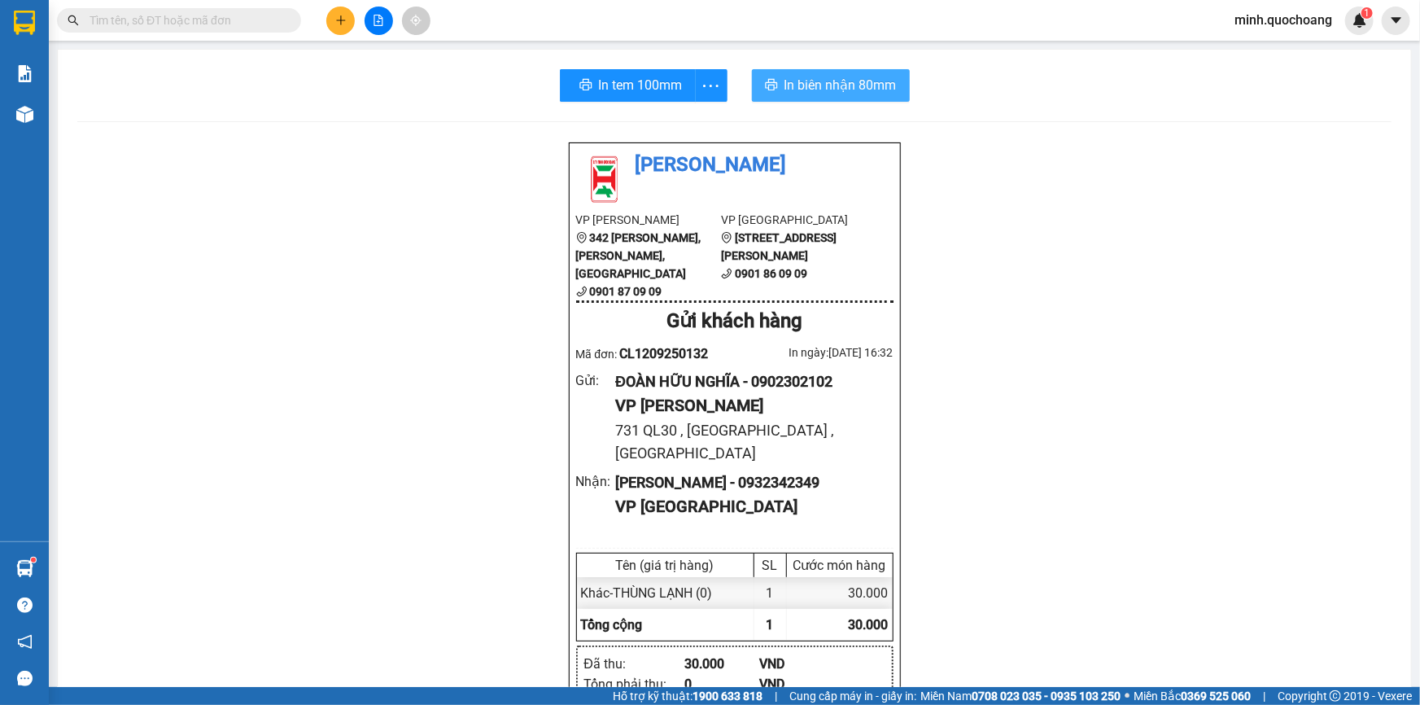
click at [862, 91] on span "In biên nhận 80mm" at bounding box center [840, 85] width 112 height 20
